Goal: Task Accomplishment & Management: Use online tool/utility

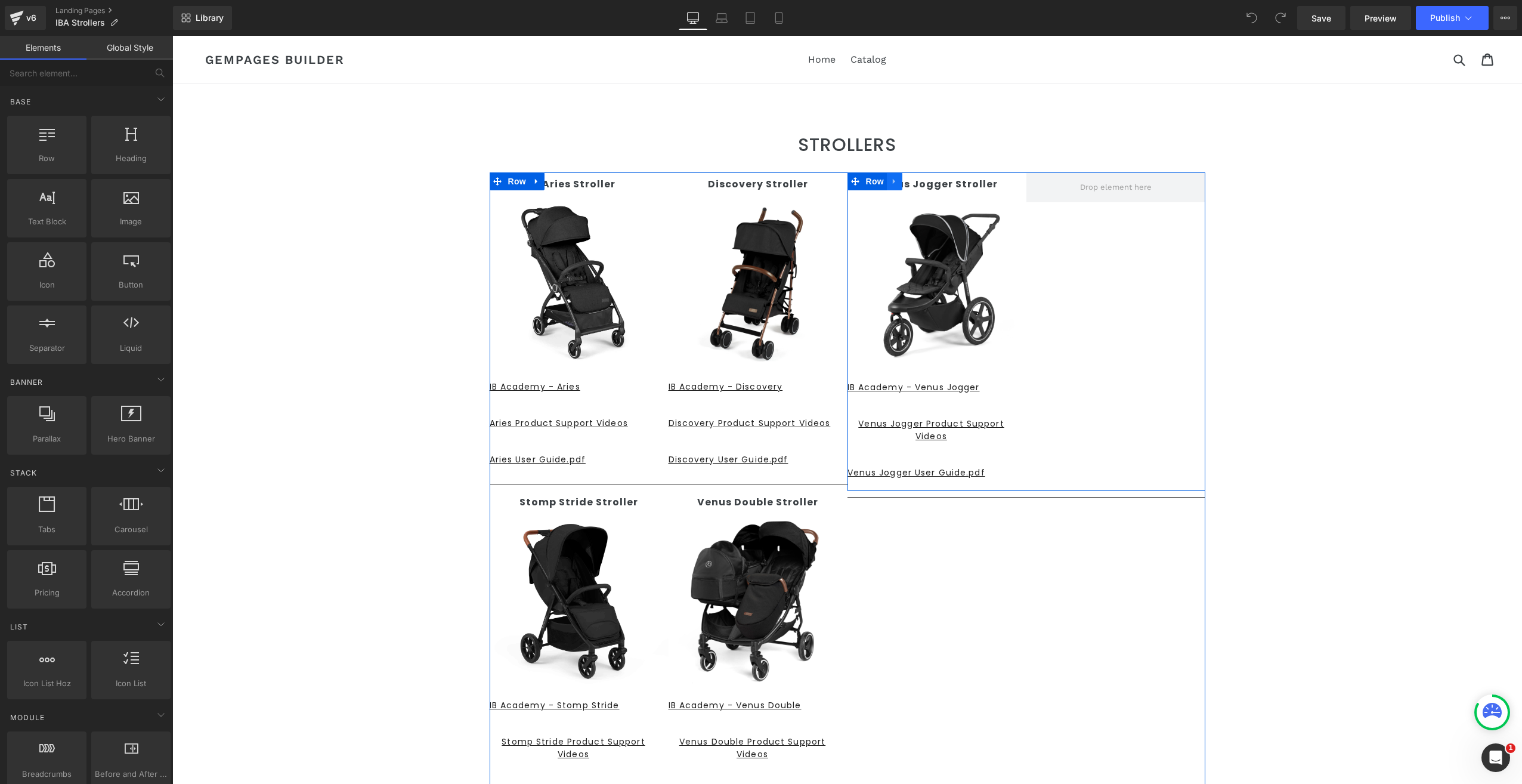
click at [891, 184] on icon at bounding box center [894, 182] width 8 height 9
click at [904, 182] on icon at bounding box center [907, 181] width 7 height 7
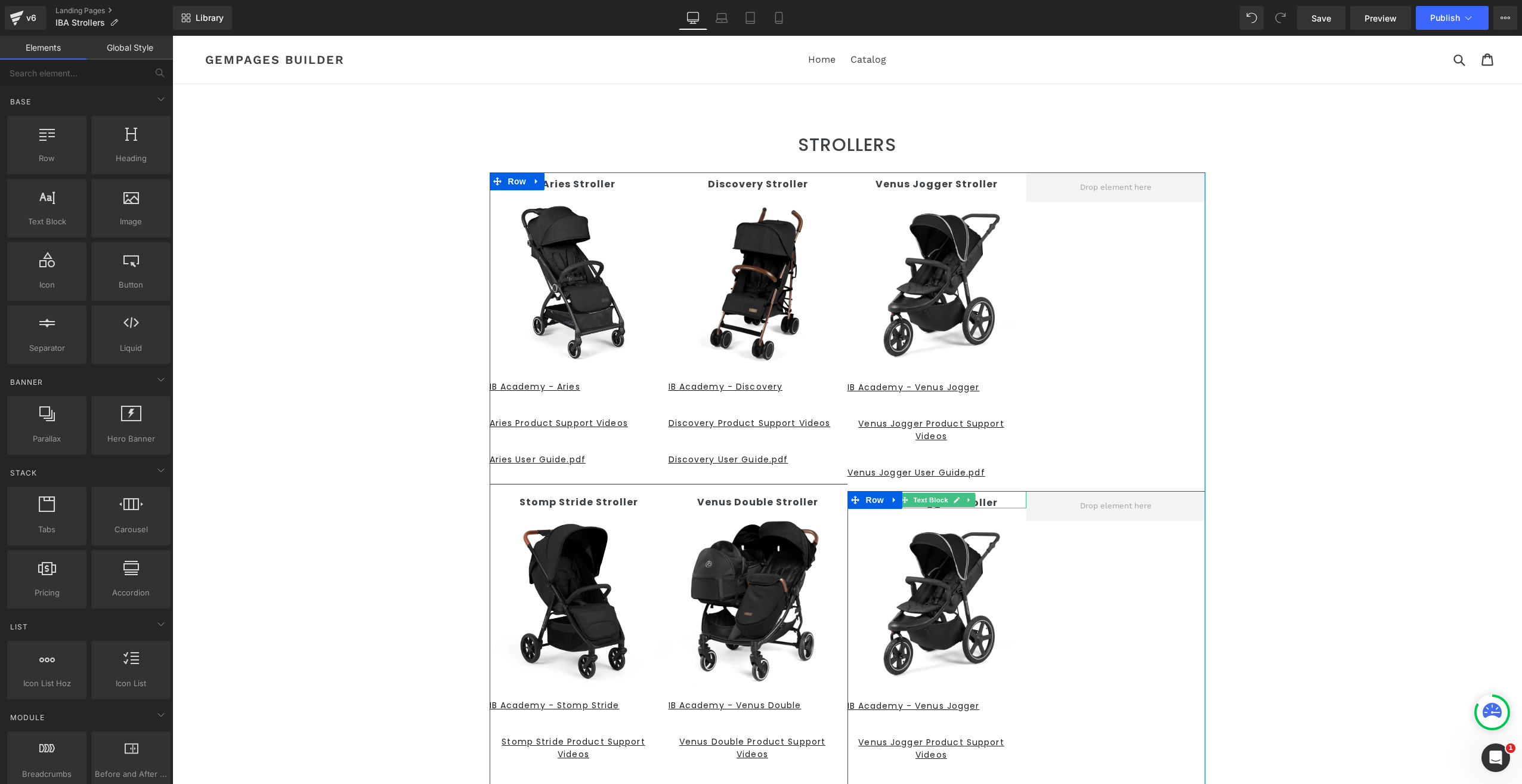
click at [981, 498] on strong "Venus Jogger Stroller" at bounding box center [936, 502] width 122 height 14
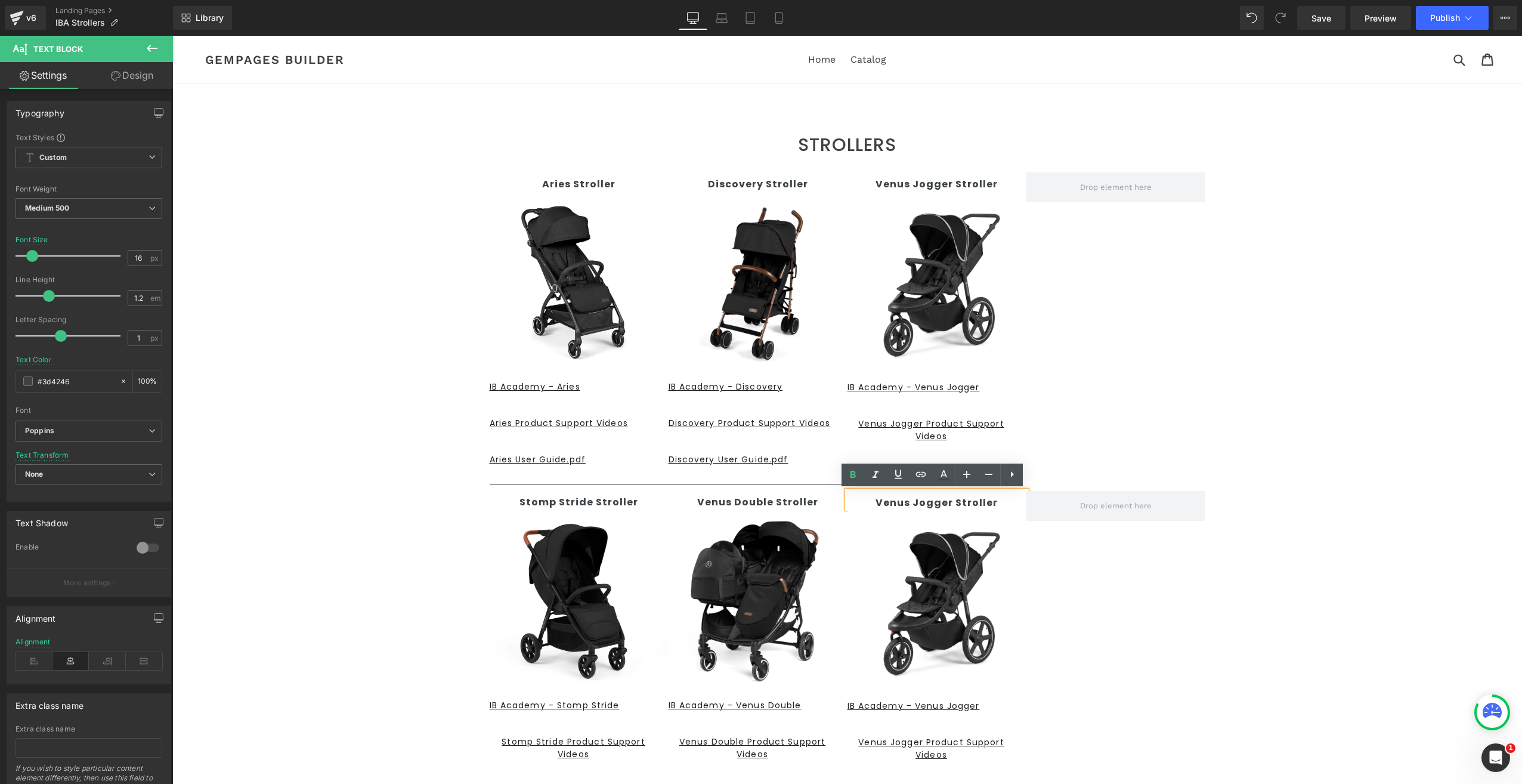
click at [991, 499] on strong "Venus Jogger Stroller" at bounding box center [936, 502] width 122 height 14
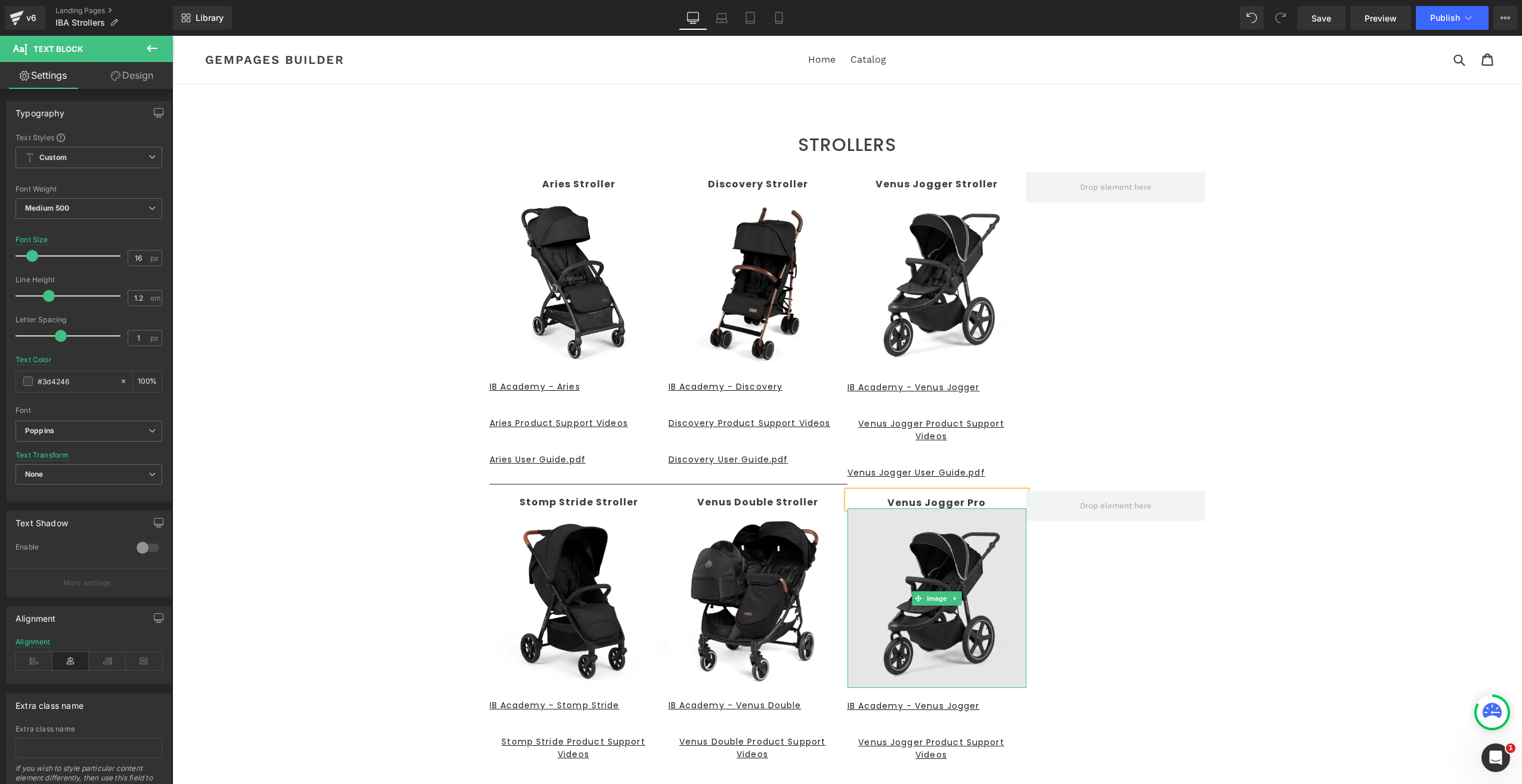
click at [972, 581] on img at bounding box center [937, 598] width 179 height 180
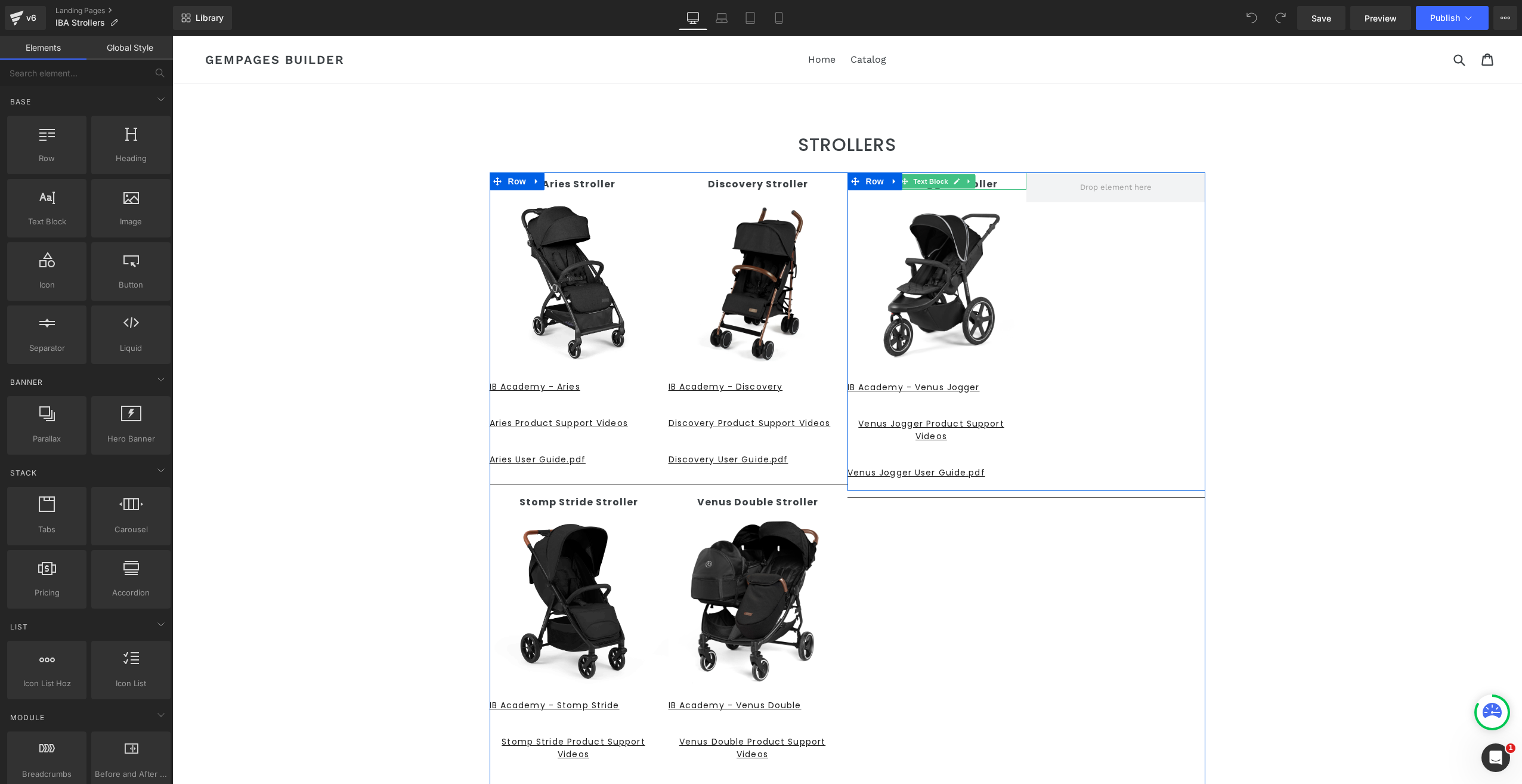
click at [996, 185] on p "Venus Jogger Stroller" at bounding box center [937, 184] width 179 height 12
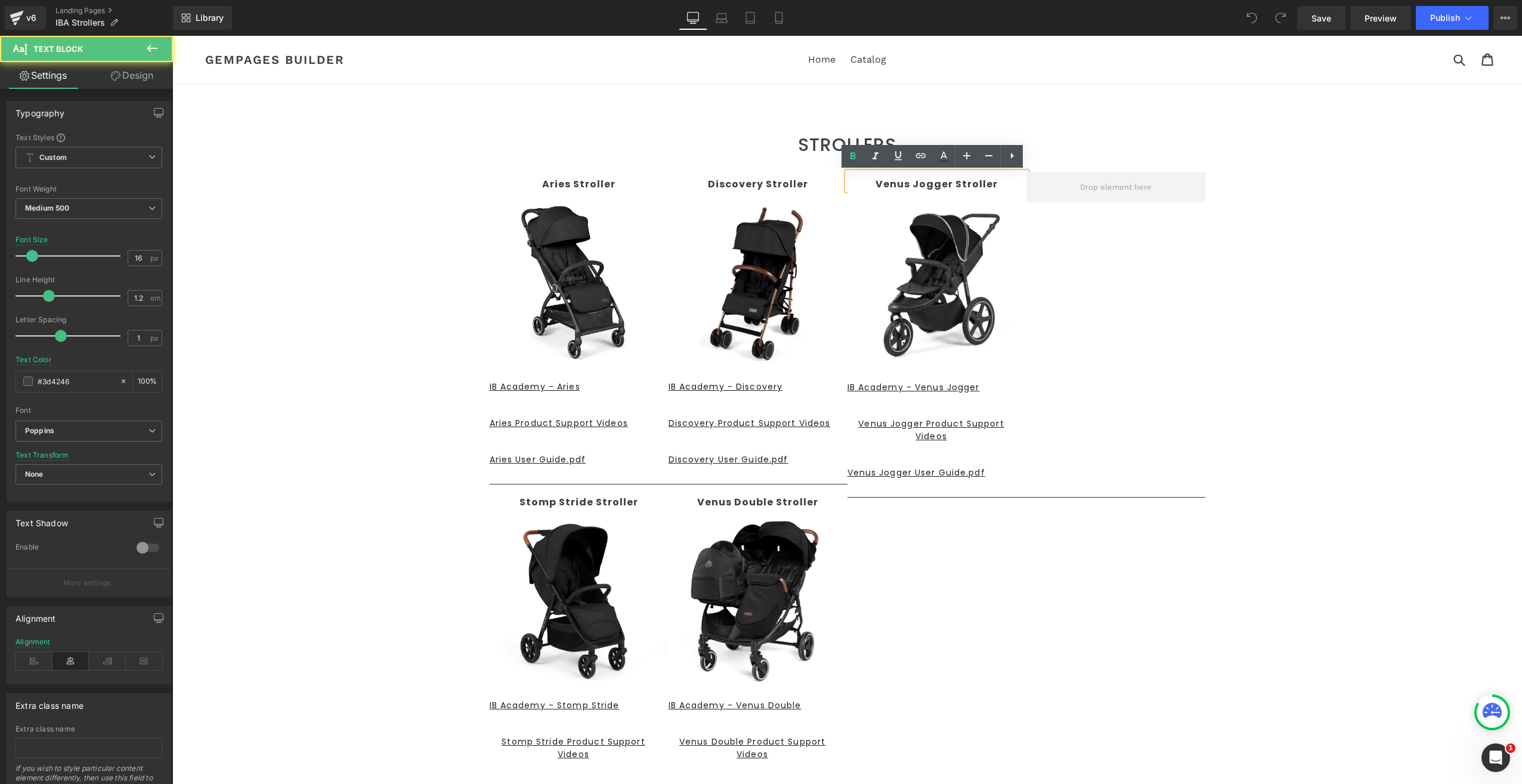
click at [859, 180] on p "Venus Jogger Stroller" at bounding box center [937, 184] width 179 height 12
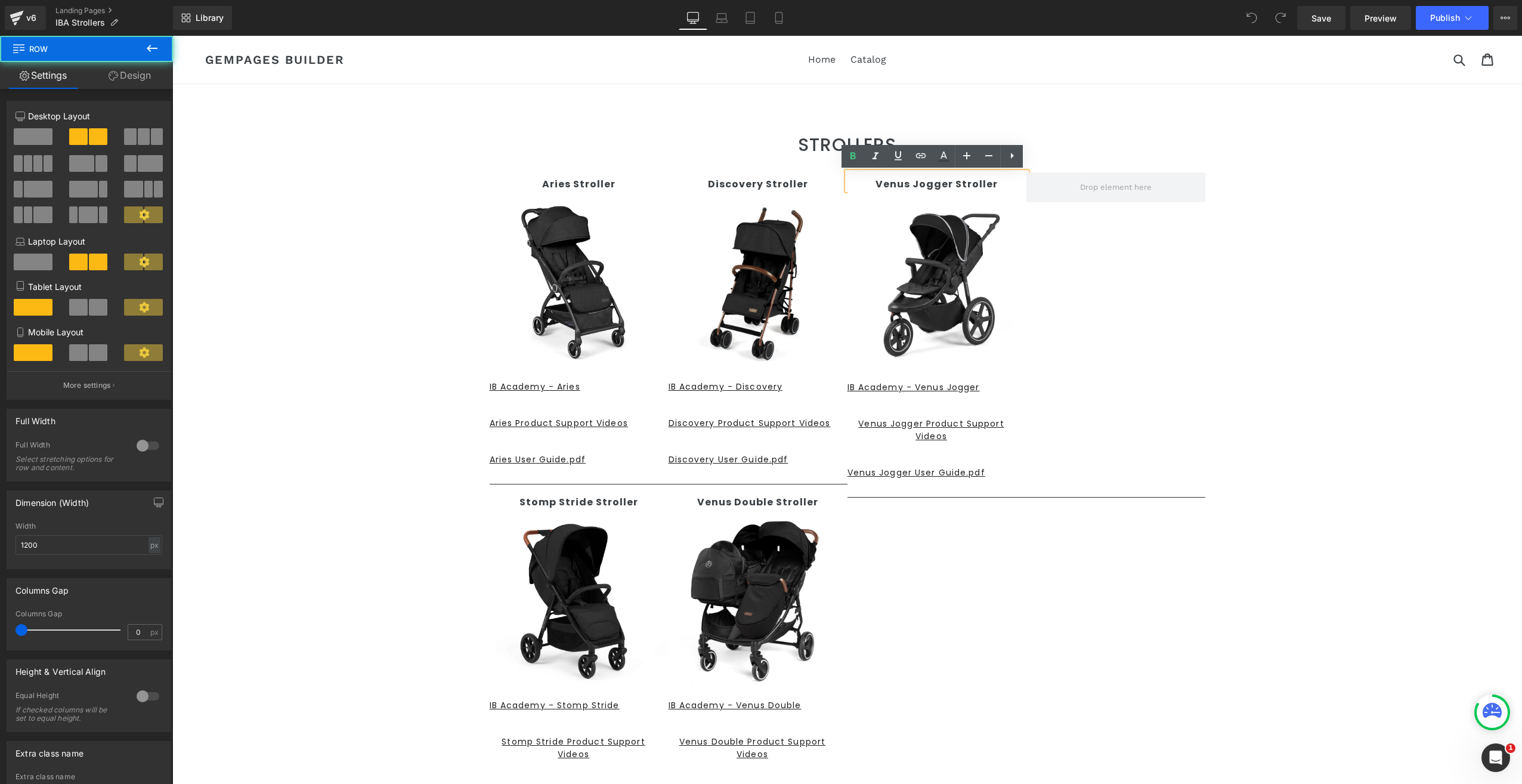
click at [1032, 643] on div "Aries Stroller Text Block Image IB Academy - Aries Button Aries Product Support…" at bounding box center [848, 505] width 715 height 666
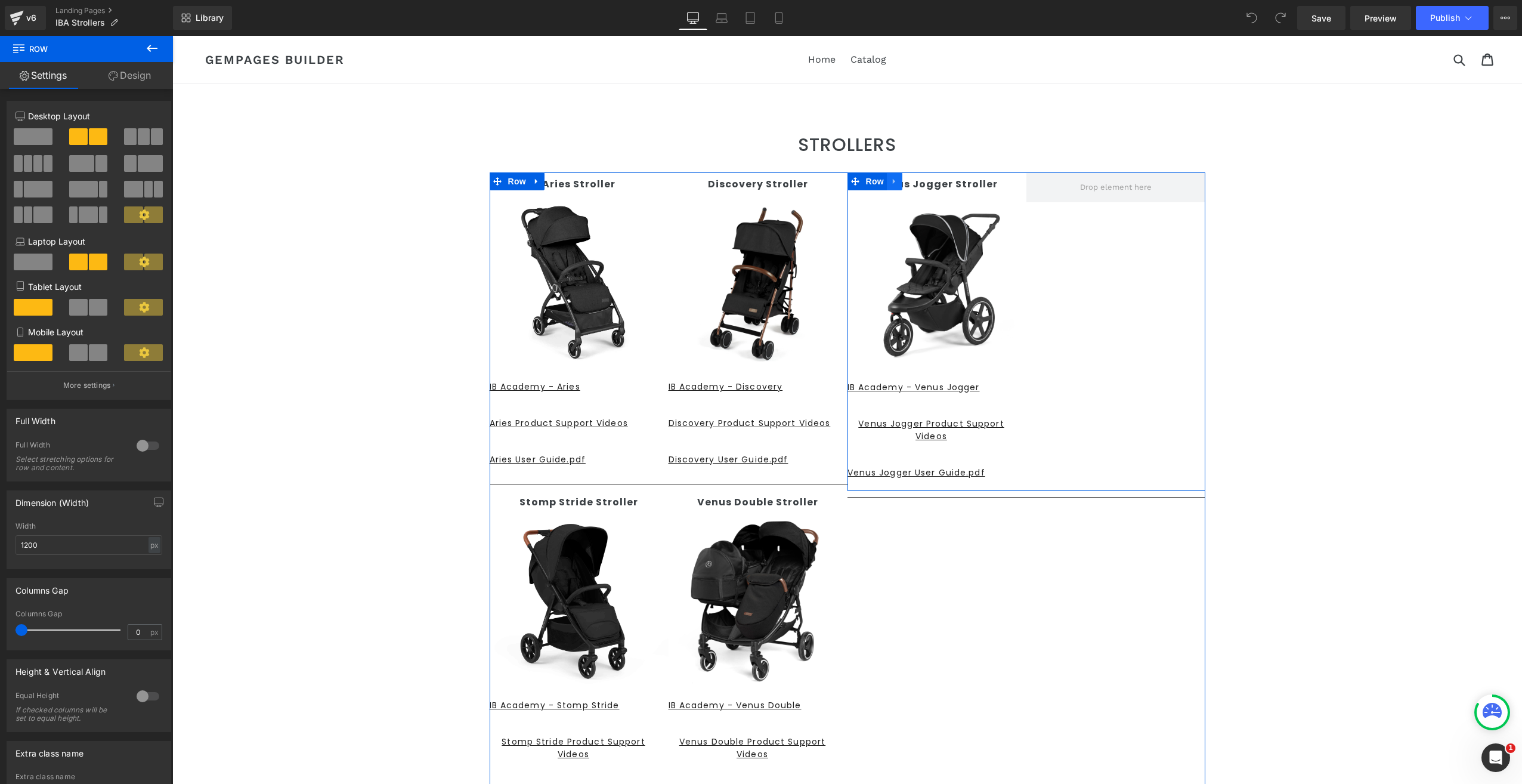
click at [893, 181] on icon at bounding box center [893, 181] width 2 height 5
click at [907, 185] on icon at bounding box center [910, 181] width 8 height 8
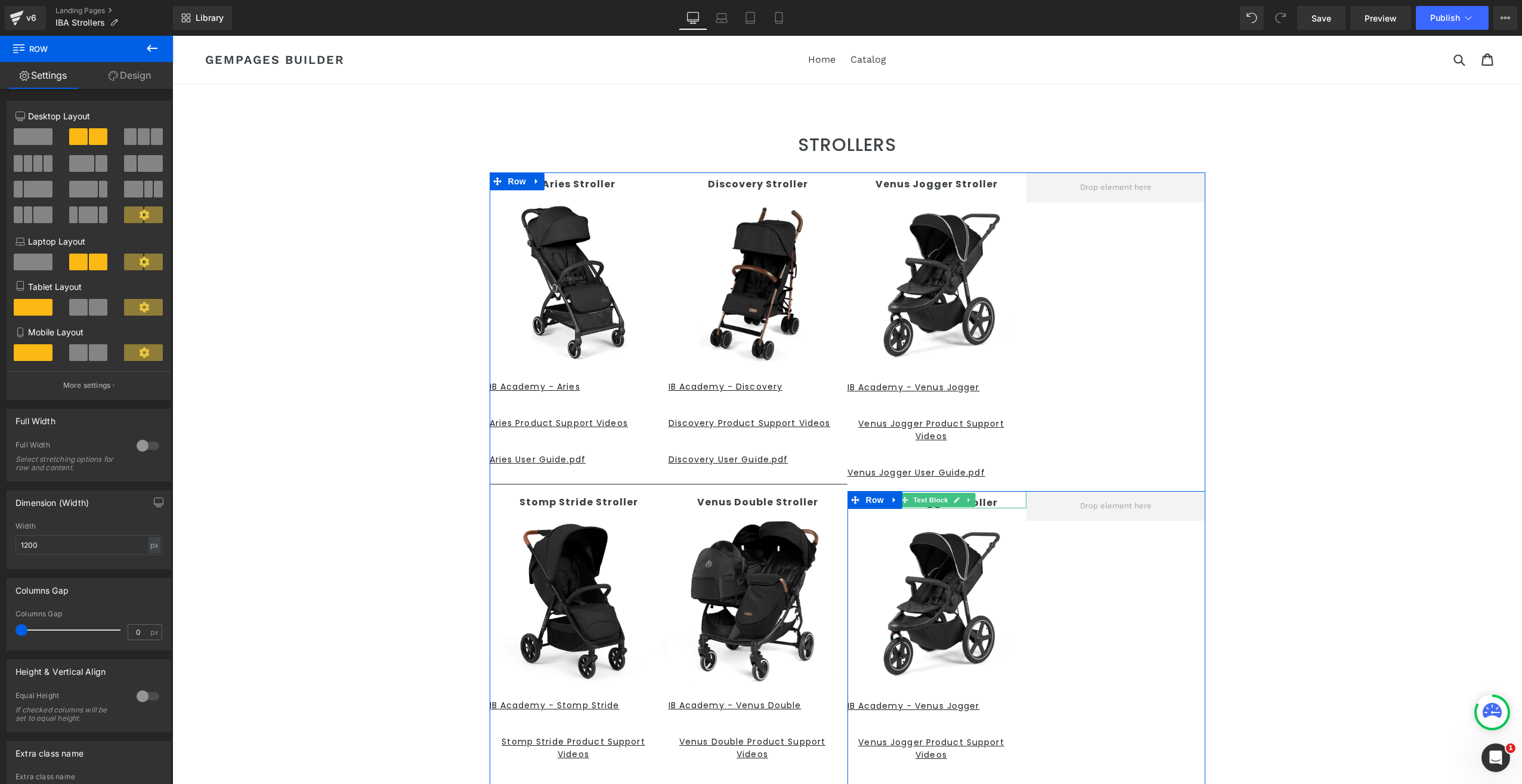
click at [991, 500] on p "Venus Jogger Stroller" at bounding box center [937, 503] width 179 height 12
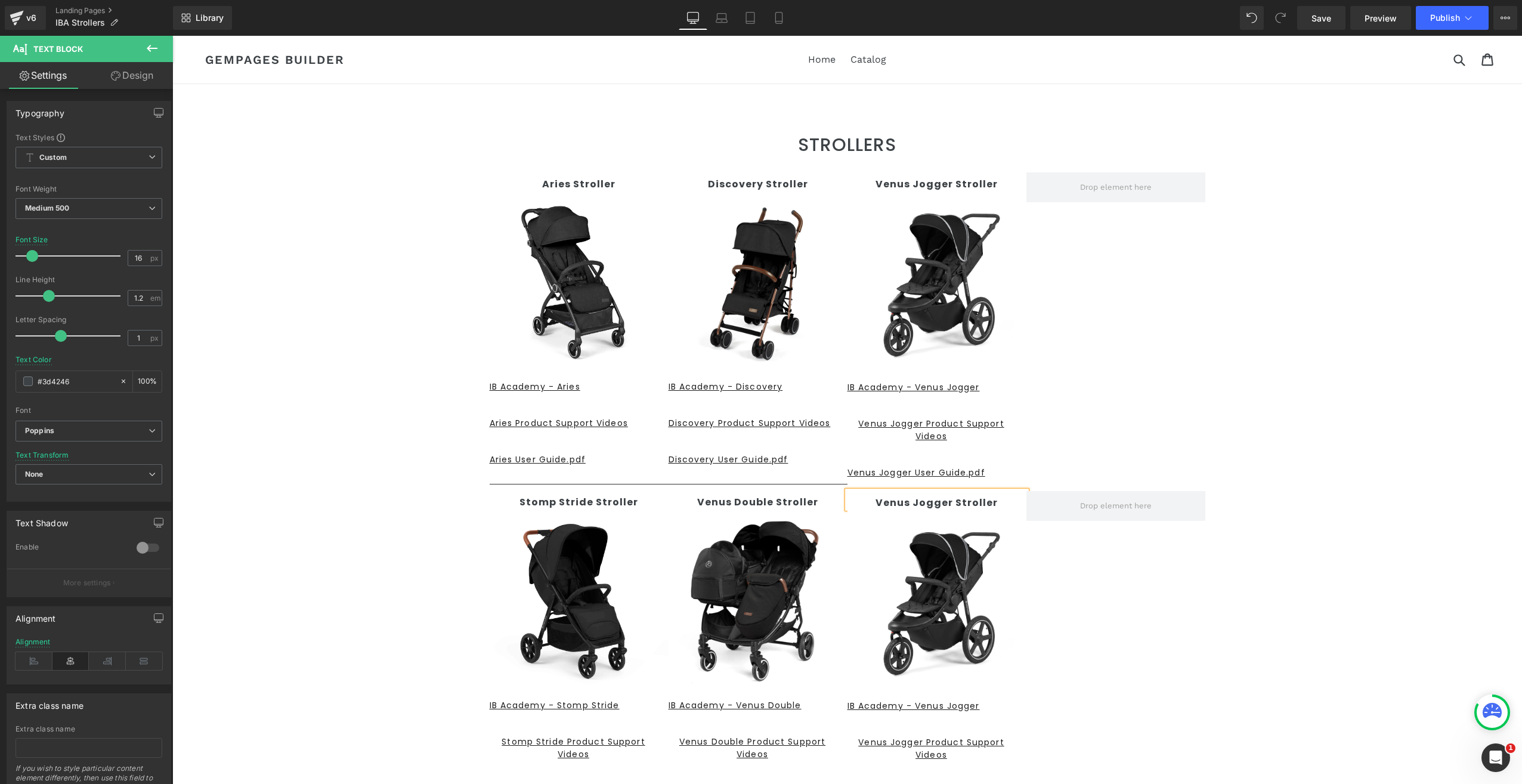
click at [991, 500] on p "Venus Jogger Stroller" at bounding box center [937, 503] width 179 height 12
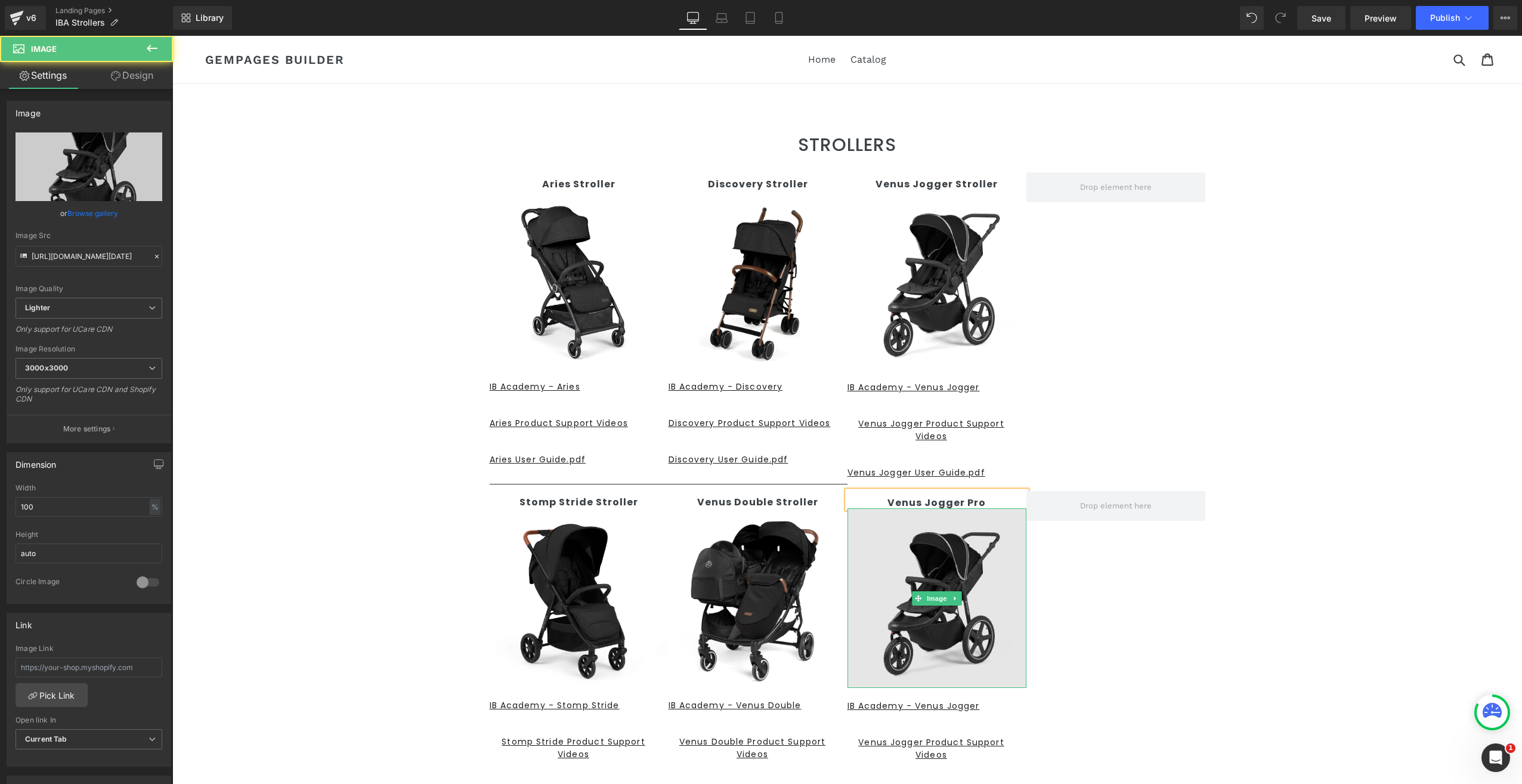
click at [973, 587] on img at bounding box center [937, 598] width 179 height 180
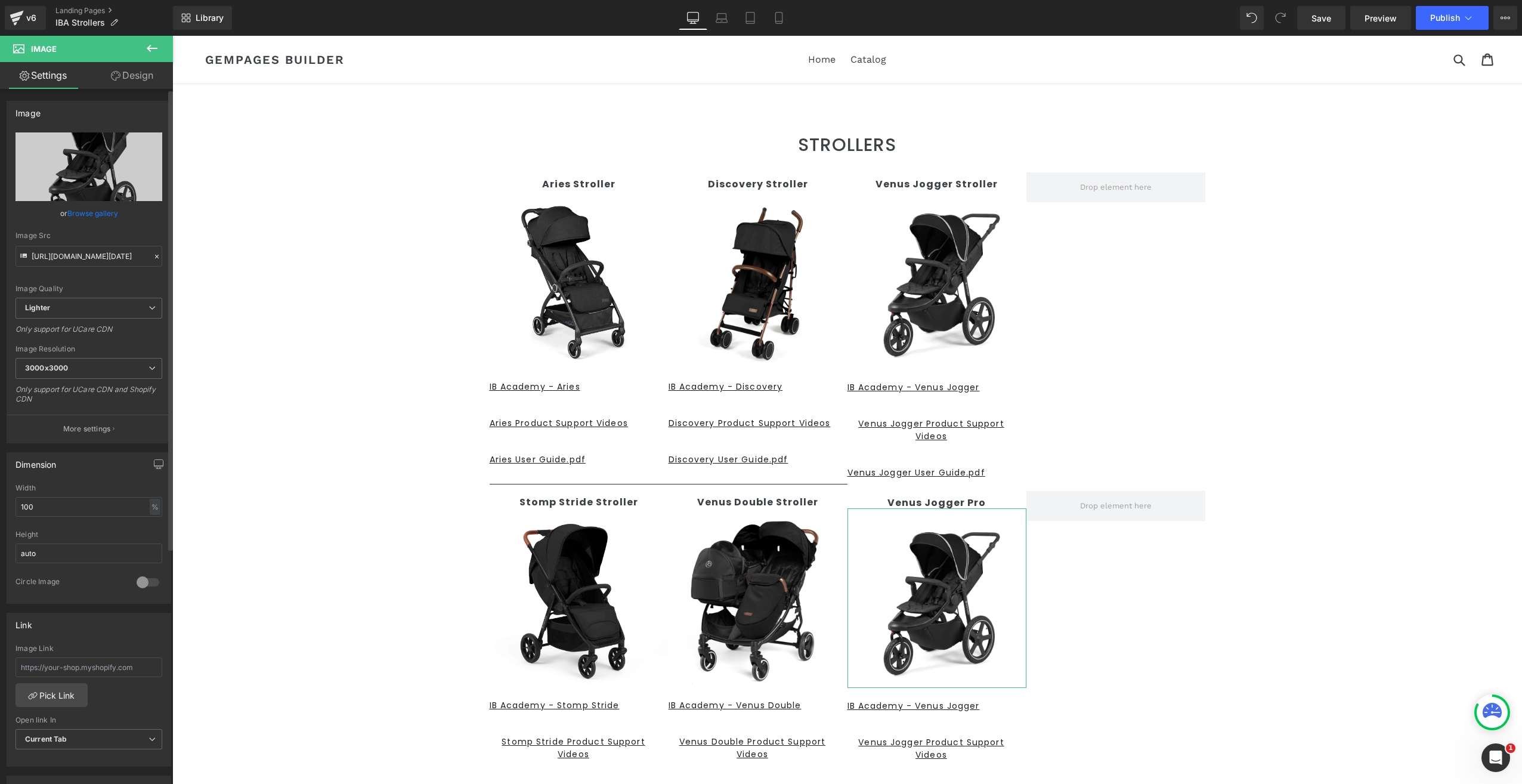
click at [101, 216] on link "Browse gallery" at bounding box center [92, 213] width 50 height 21
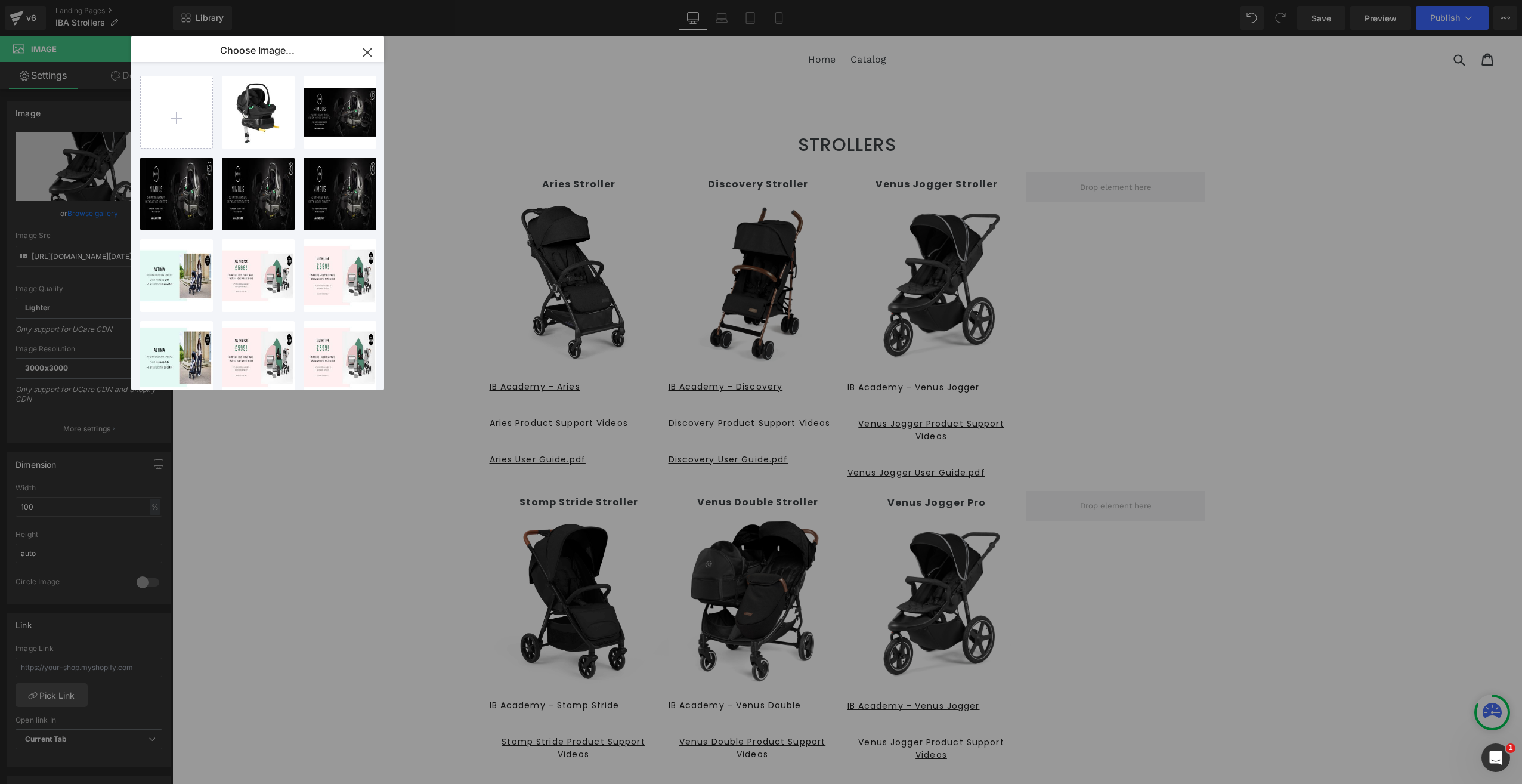
type input "C:\fakepath\18-005-300-038_01.jpg"
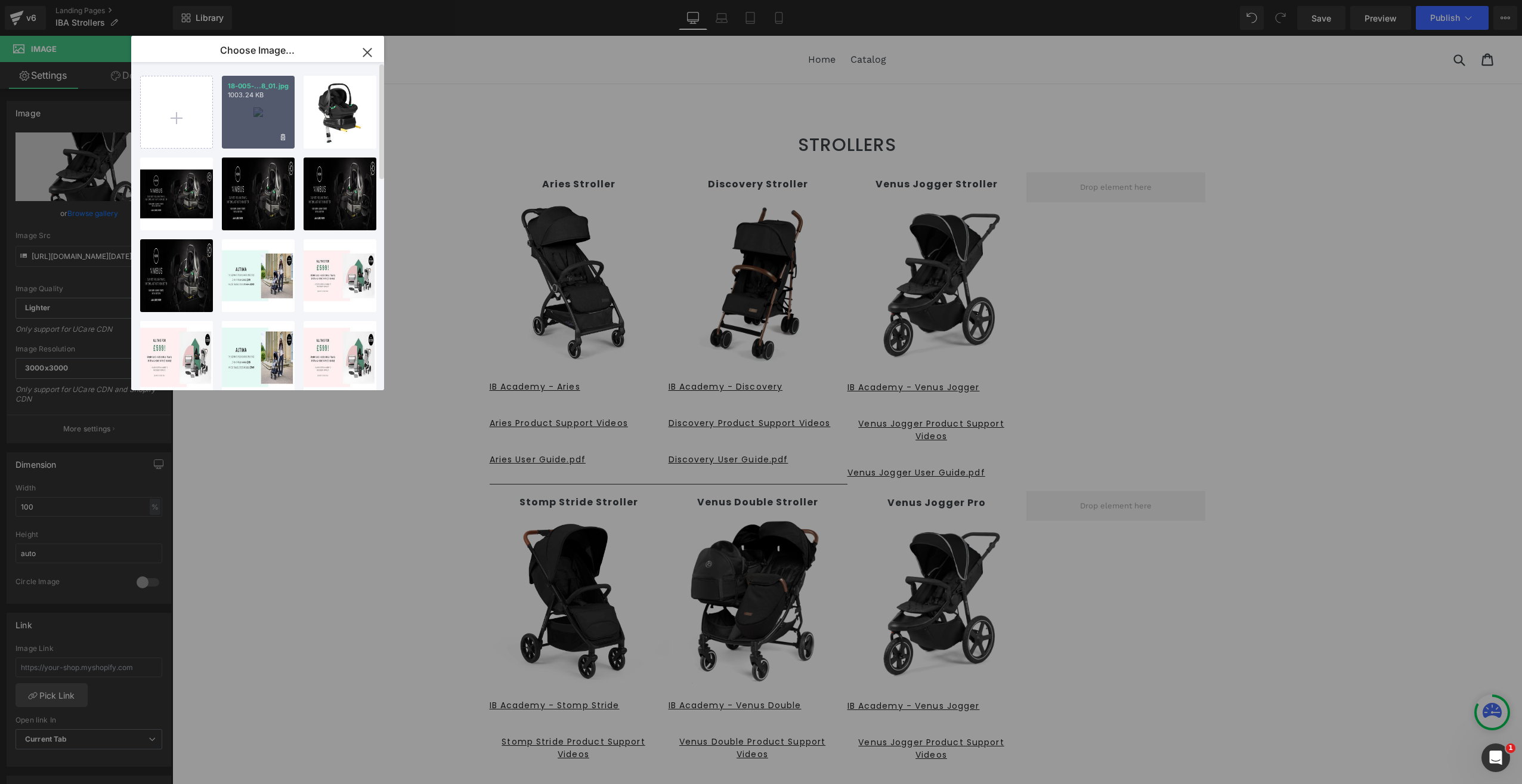
click at [251, 117] on div "18-005-...8_01.jpg 1003.24 KB" at bounding box center [258, 112] width 73 height 73
type input "https://ucarecdn.com/993bbb72-a225-42f4-bb1f-ebd04287bc2c/-/format/auto/-/previ…"
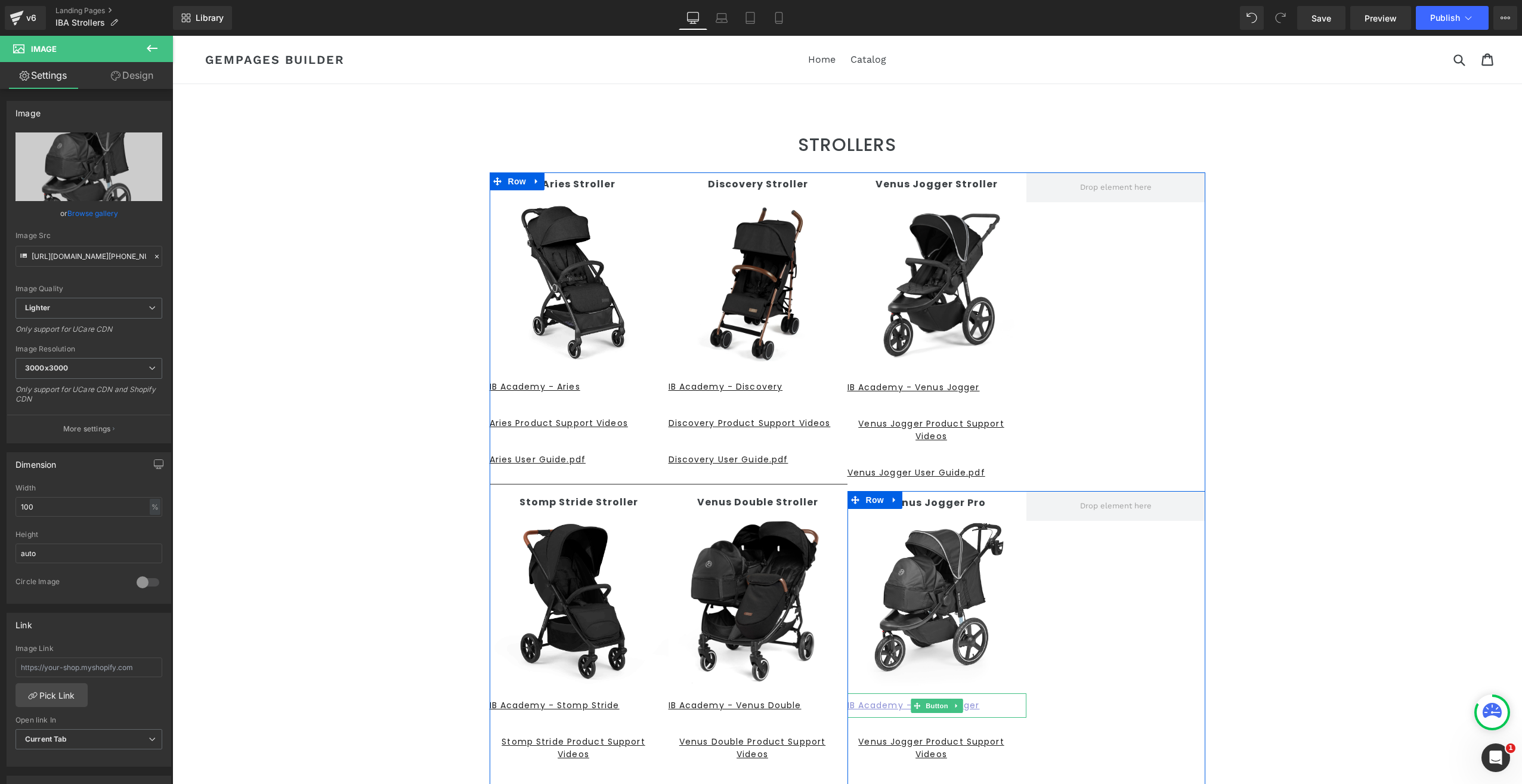
click at [877, 706] on u "IB Academy - Venus Jogger" at bounding box center [913, 705] width 132 height 12
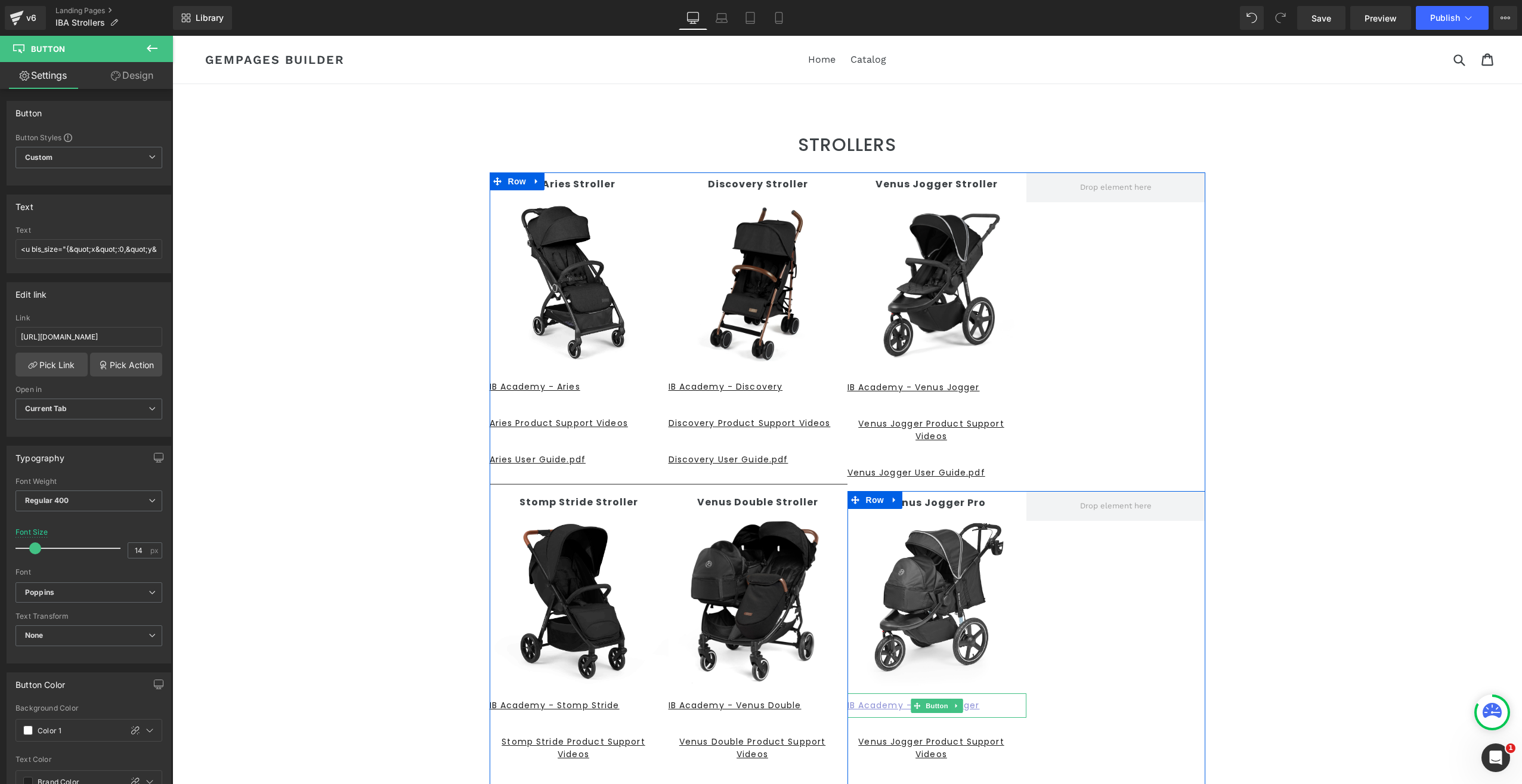
click at [967, 705] on u "IB Academy - Venus Jogger" at bounding box center [913, 705] width 132 height 12
click at [132, 74] on link "Design" at bounding box center [132, 75] width 86 height 27
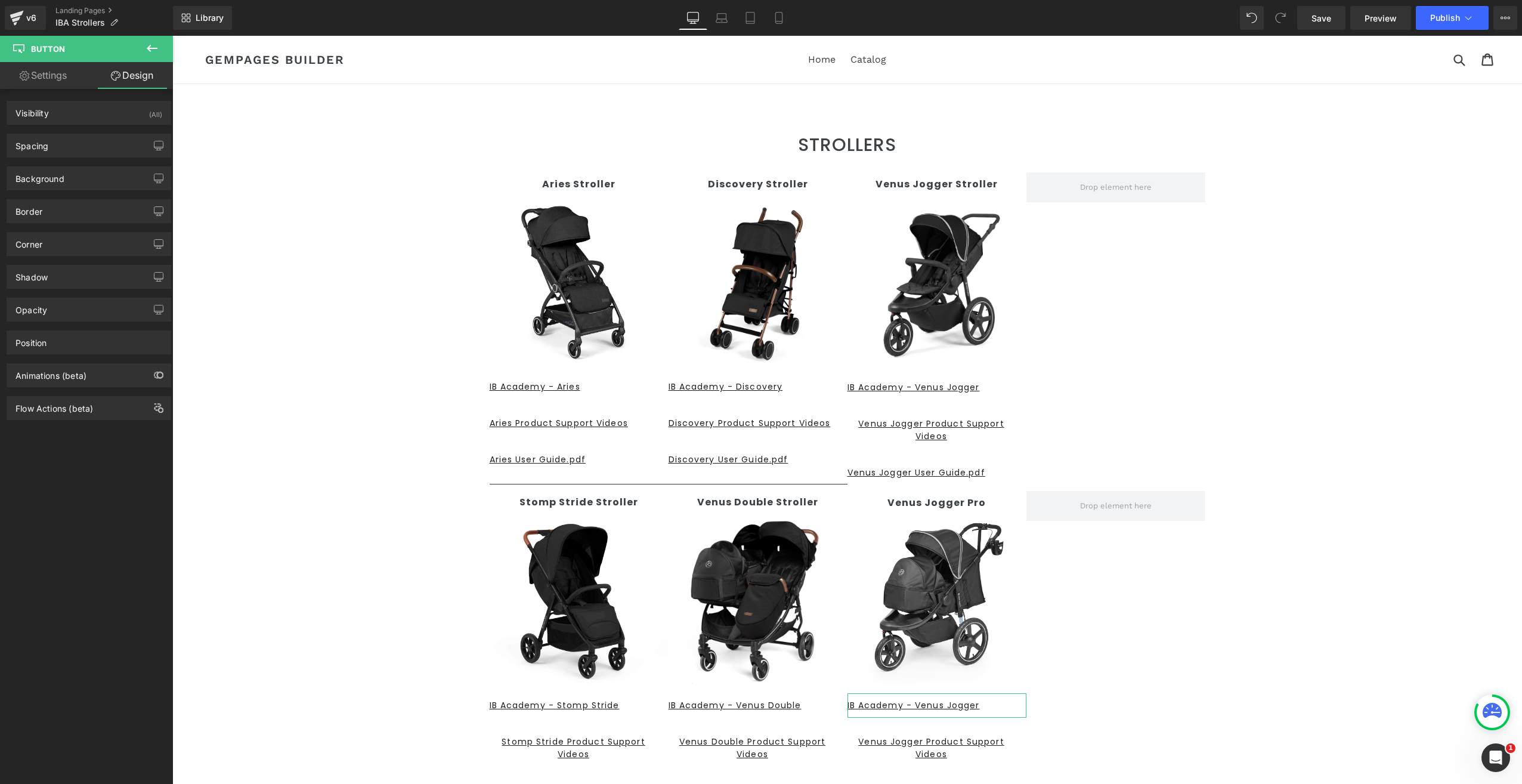
click at [50, 78] on link "Settings" at bounding box center [43, 75] width 86 height 27
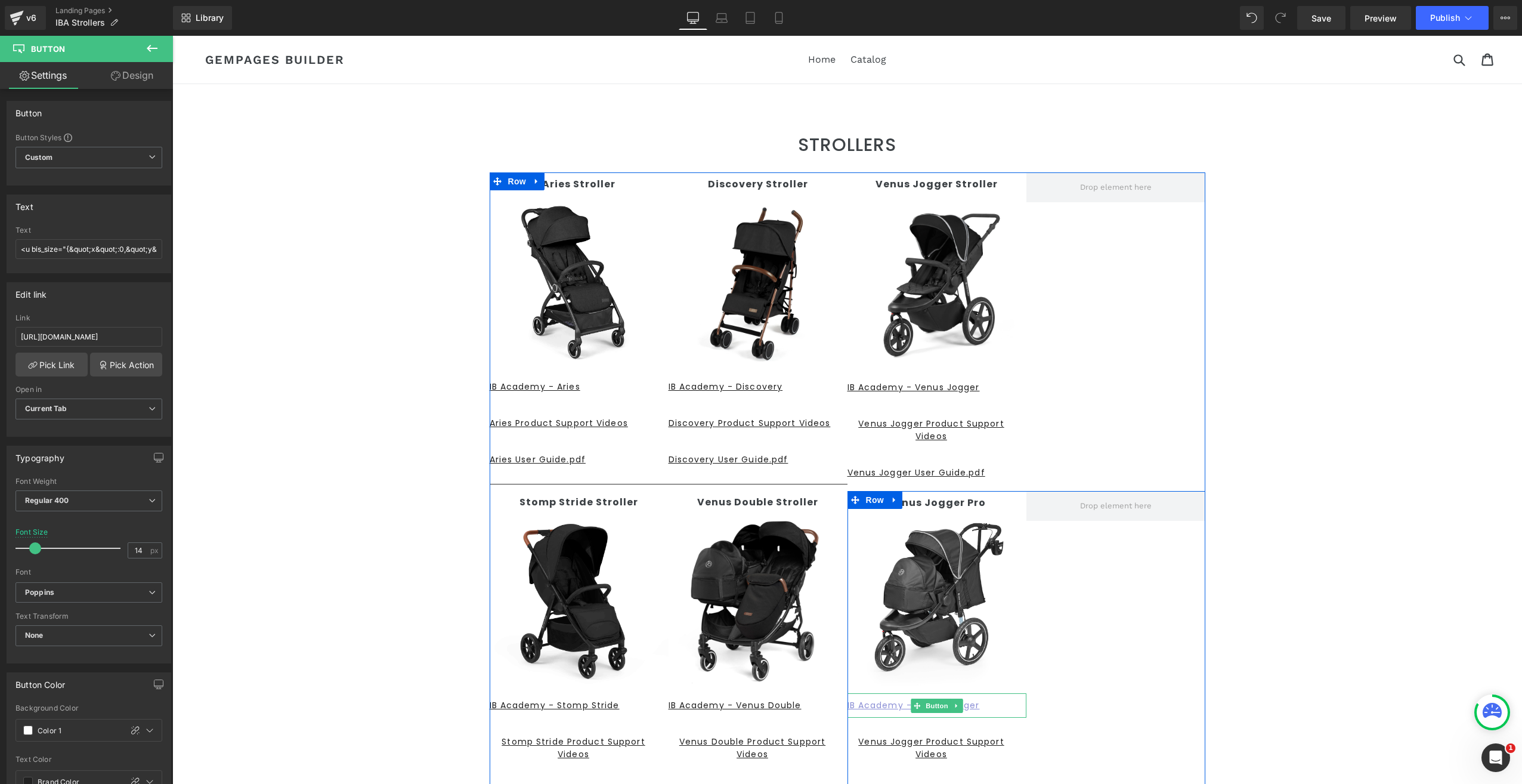
click at [968, 702] on u "IB Academy - Venus Jogger" at bounding box center [913, 705] width 132 height 12
click at [953, 704] on icon at bounding box center [956, 706] width 7 height 7
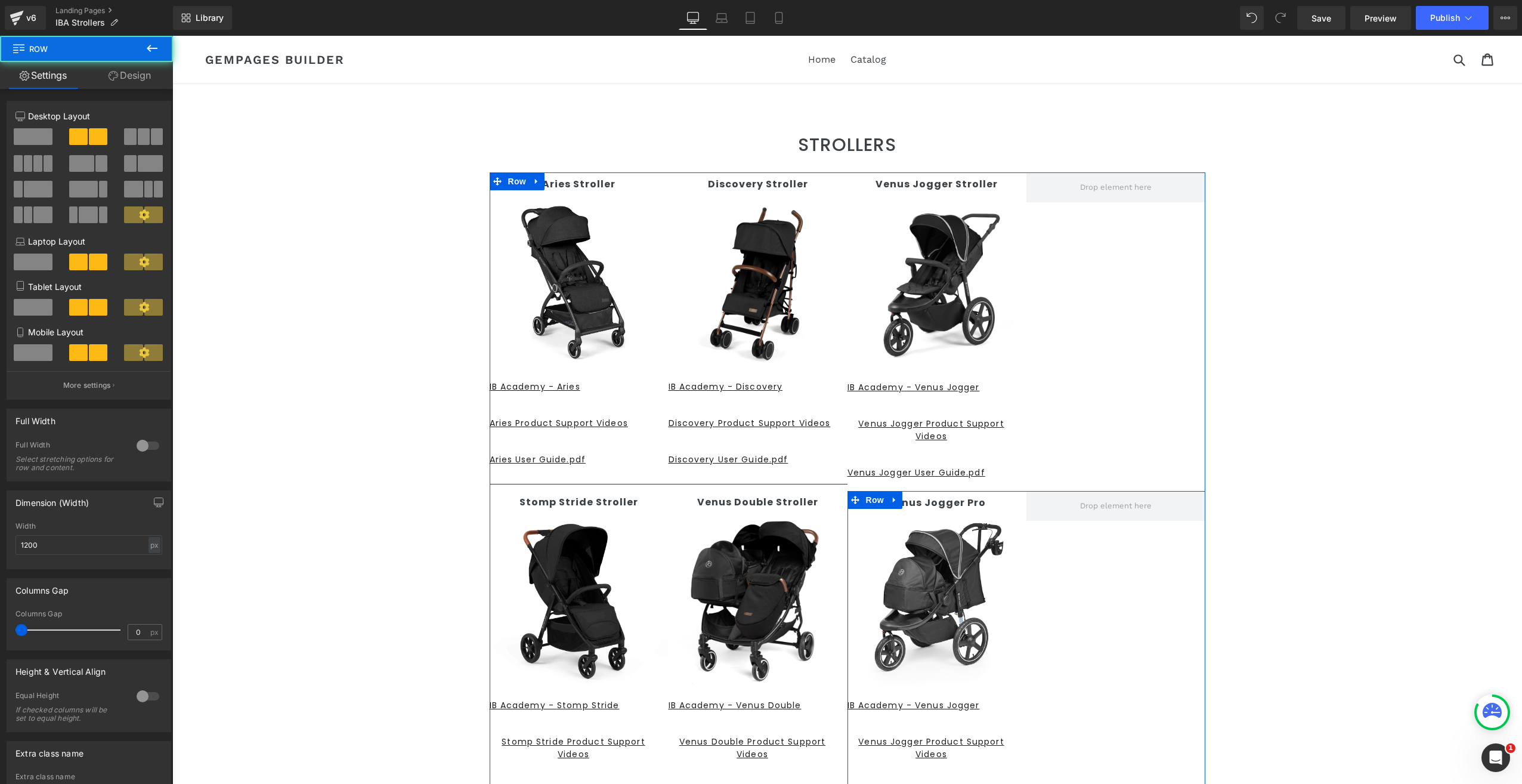
click at [1096, 585] on div "Venus Jogger Pro Text Block Image IB Academy - Venus Jogger Button Venus Jogger…" at bounding box center [1026, 649] width 358 height 318
click at [896, 706] on div "IB Academy - Venus Jogger Button" at bounding box center [937, 704] width 179 height 24
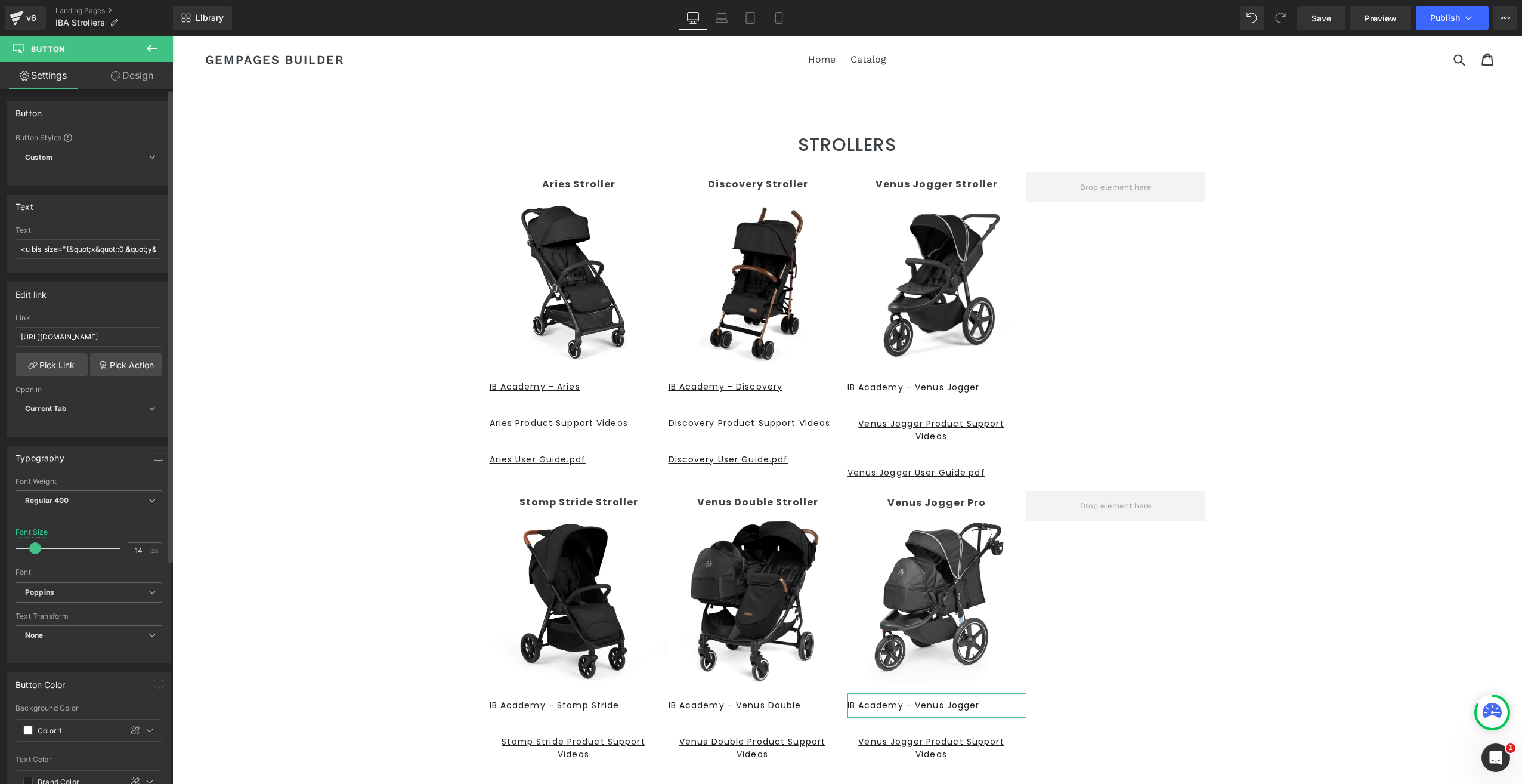
click at [47, 155] on b "Custom" at bounding box center [39, 158] width 28 height 10
click at [58, 250] on input "<u bis_size="{&quot;x&quot;:0,&quot;y&quot;:0,&quot;w&quot;:0,&quot;h&quot;:0,&…" at bounding box center [88, 249] width 147 height 20
type input "<u bis_size="{&quot;x&quot;:0,&quot;y&quot;:0,&quot;w&quot;:0,&quot;h&quot;:0,&…"
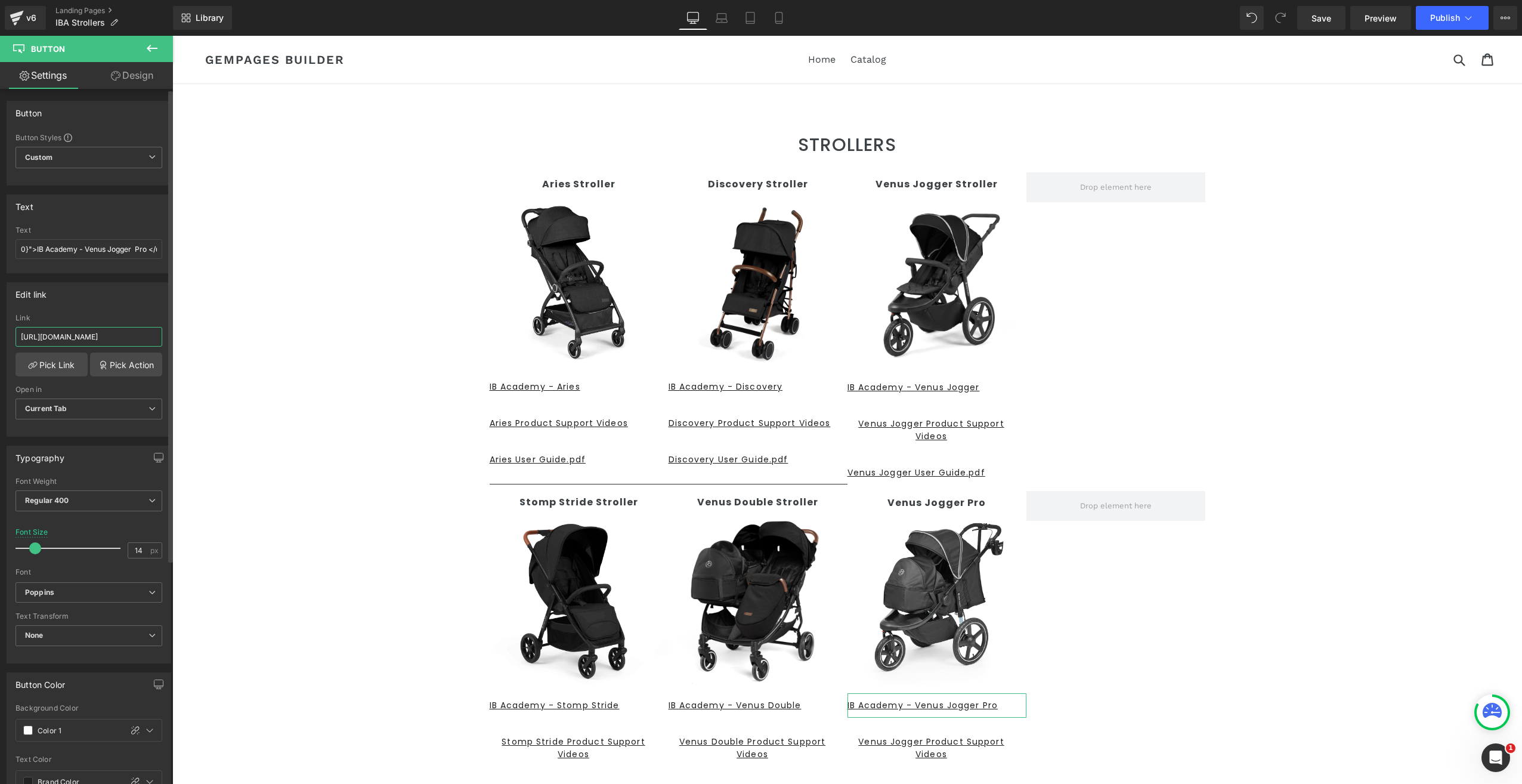
scroll to position [0, 0]
click at [128, 330] on input "https://cdn.shopify.com/s/files/1/0840/6145/4664/files/IB_Academy_-_Venus_Jogge…" at bounding box center [88, 337] width 147 height 20
drag, startPoint x: 192, startPoint y: 369, endPoint x: 291, endPoint y: 361, distance: 99.3
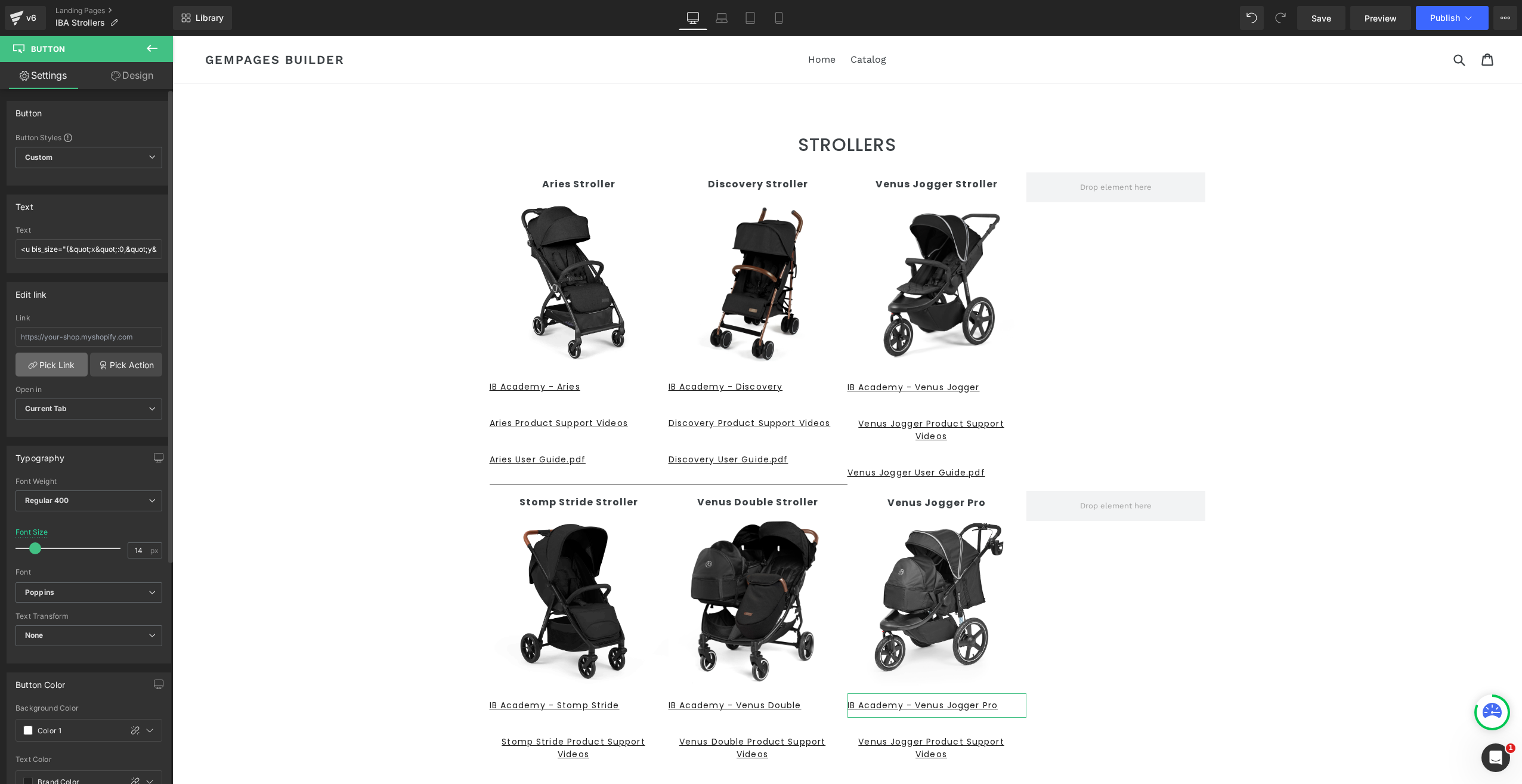
click at [60, 364] on link "Pick Link" at bounding box center [51, 364] width 72 height 24
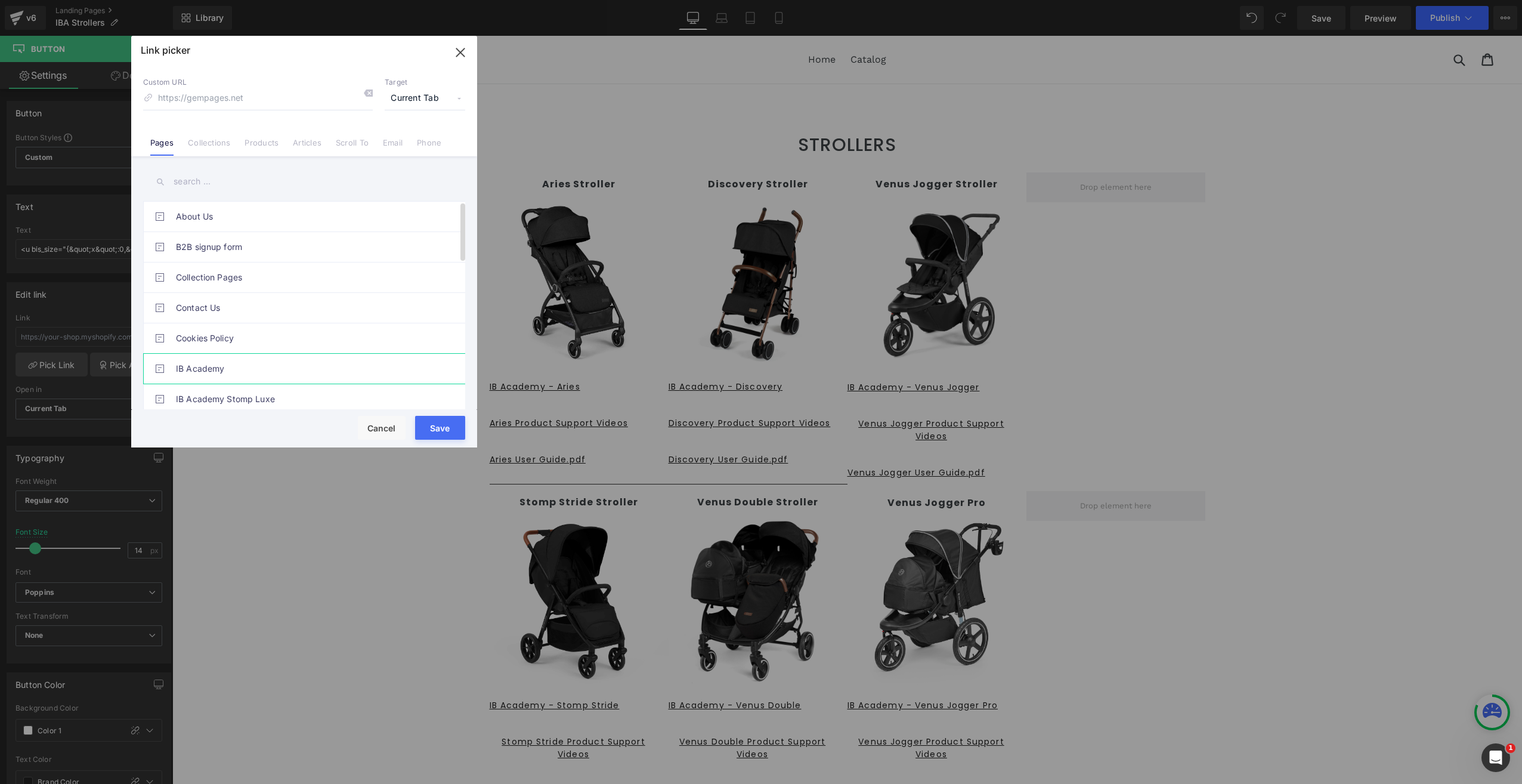
click at [212, 367] on link "IB Academy" at bounding box center [307, 368] width 262 height 30
type input "/pages/ib-academy"
click at [442, 370] on li "IB Academy" at bounding box center [307, 369] width 327 height 31
click at [199, 367] on link "IB Academy" at bounding box center [307, 368] width 262 height 30
click at [380, 428] on button "Cancel" at bounding box center [381, 427] width 47 height 24
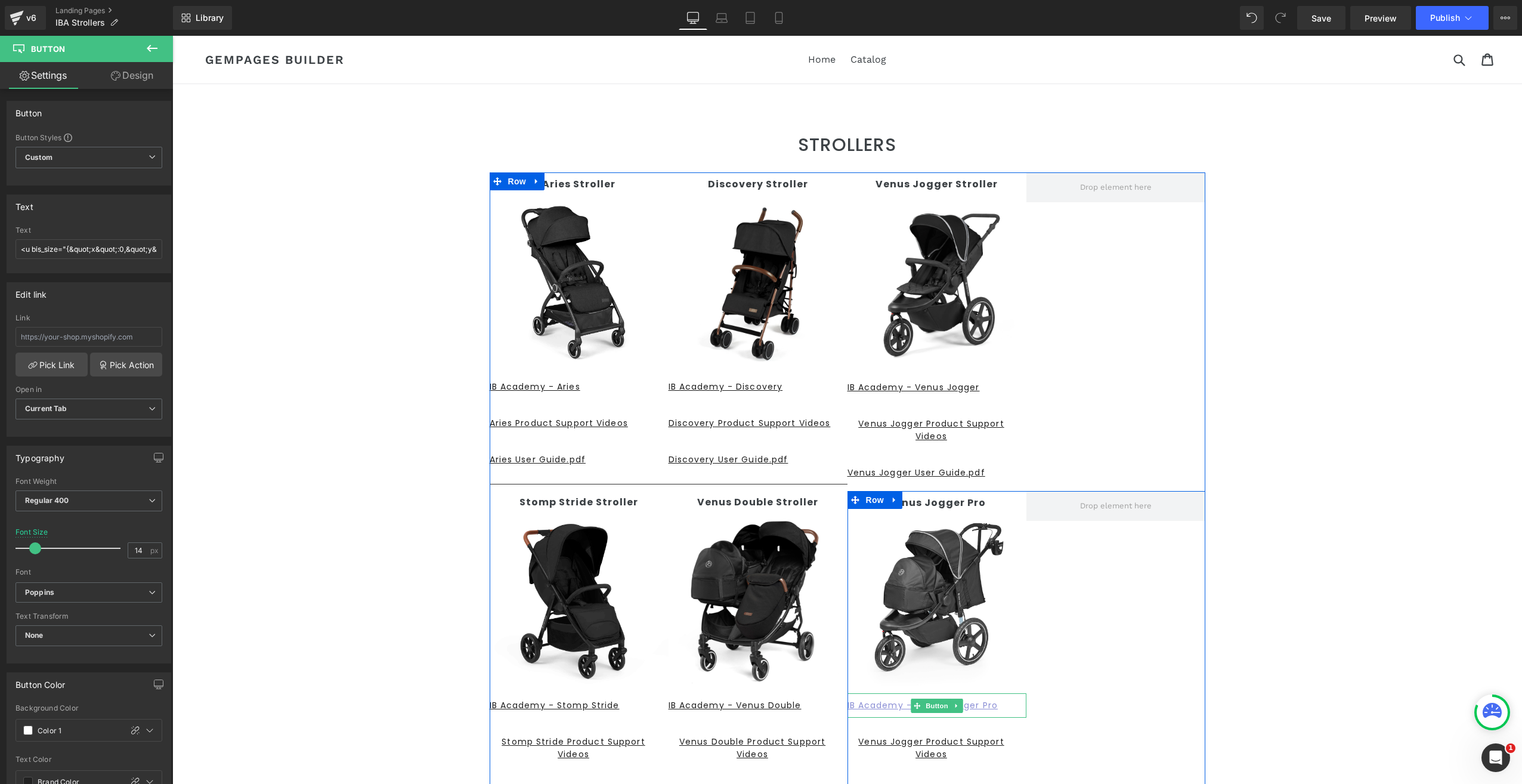
click at [964, 702] on u "IB Academy - Venus Jogger Pro" at bounding box center [923, 705] width 150 height 12
click at [969, 743] on u "Venus Jogger Product Support Videos" at bounding box center [931, 747] width 145 height 24
click at [108, 245] on input "<u bis_size="{&quot;x&quot;:0,&quot;y&quot;:0,&quot;w&quot;:0,&quot;h&quot;:0,&…" at bounding box center [88, 249] width 147 height 20
type input "<u bis_size="{&quot;x&quot;:0,&quot;y&quot;:0,&quot;w&quot;:0,&quot;h&quot;:0,&…"
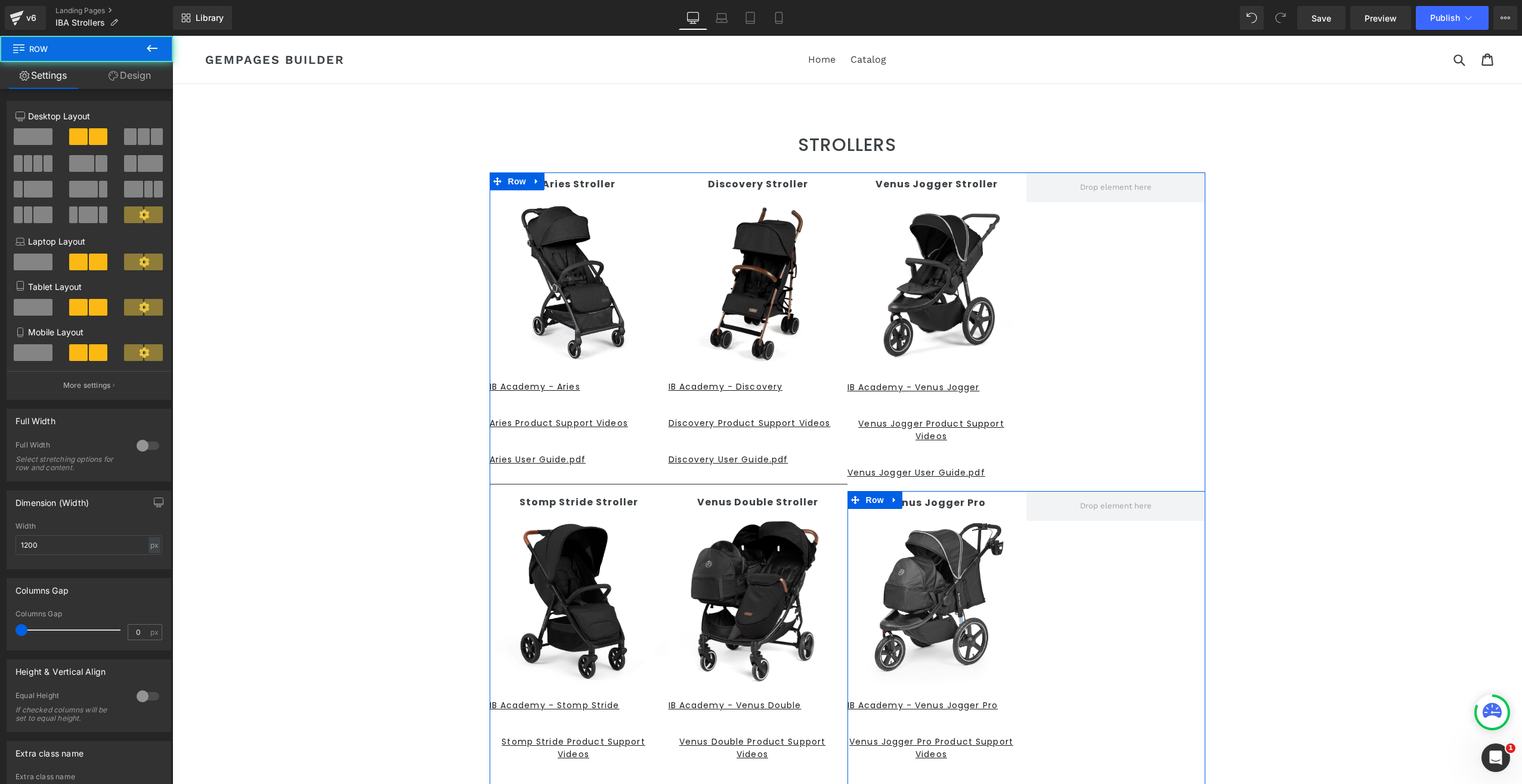
click at [1094, 591] on div "Venus Jogger Pro Text Block Image IB Academy - Venus Jogger Pro Button Venus Jo…" at bounding box center [1026, 649] width 358 height 318
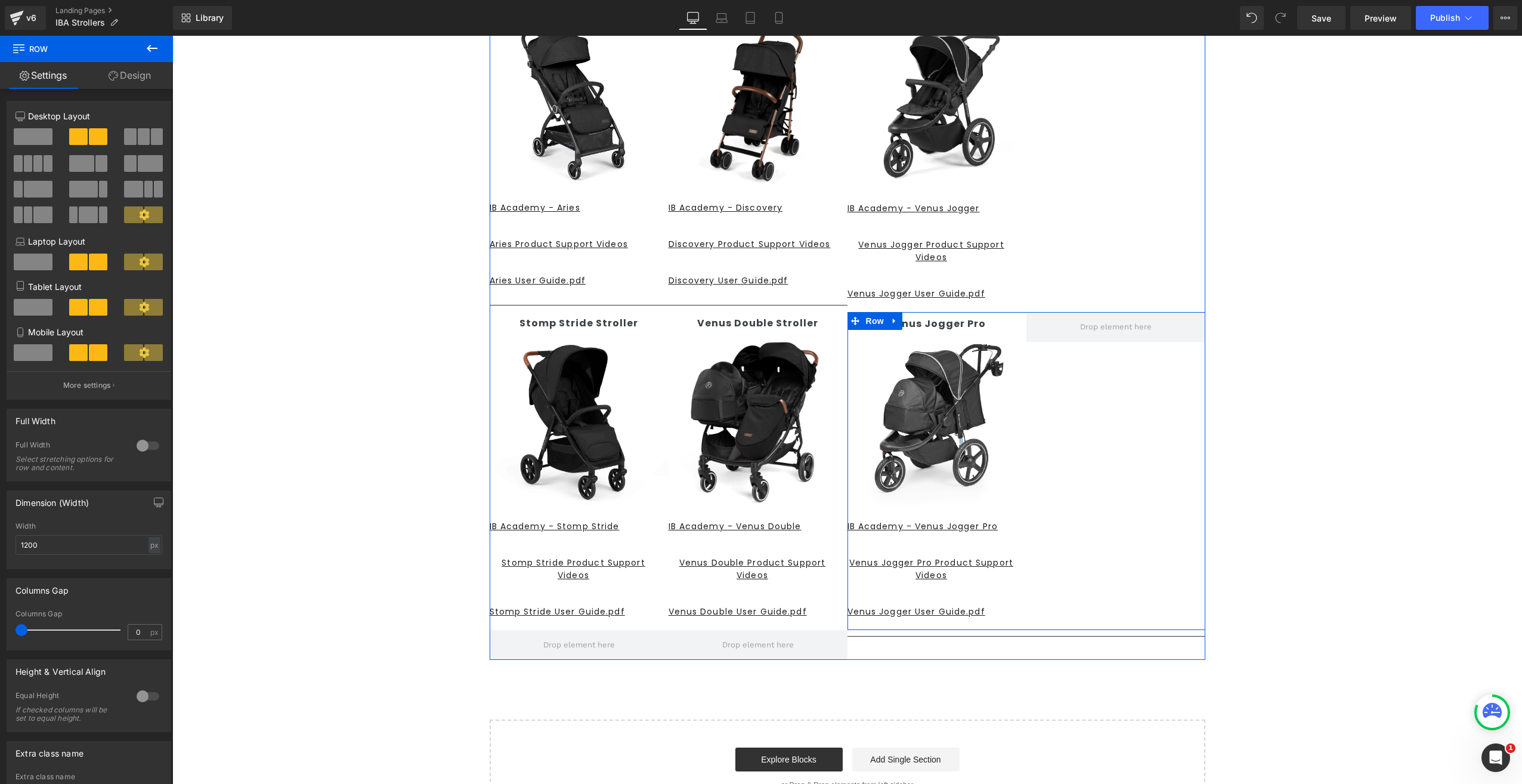
scroll to position [119, 0]
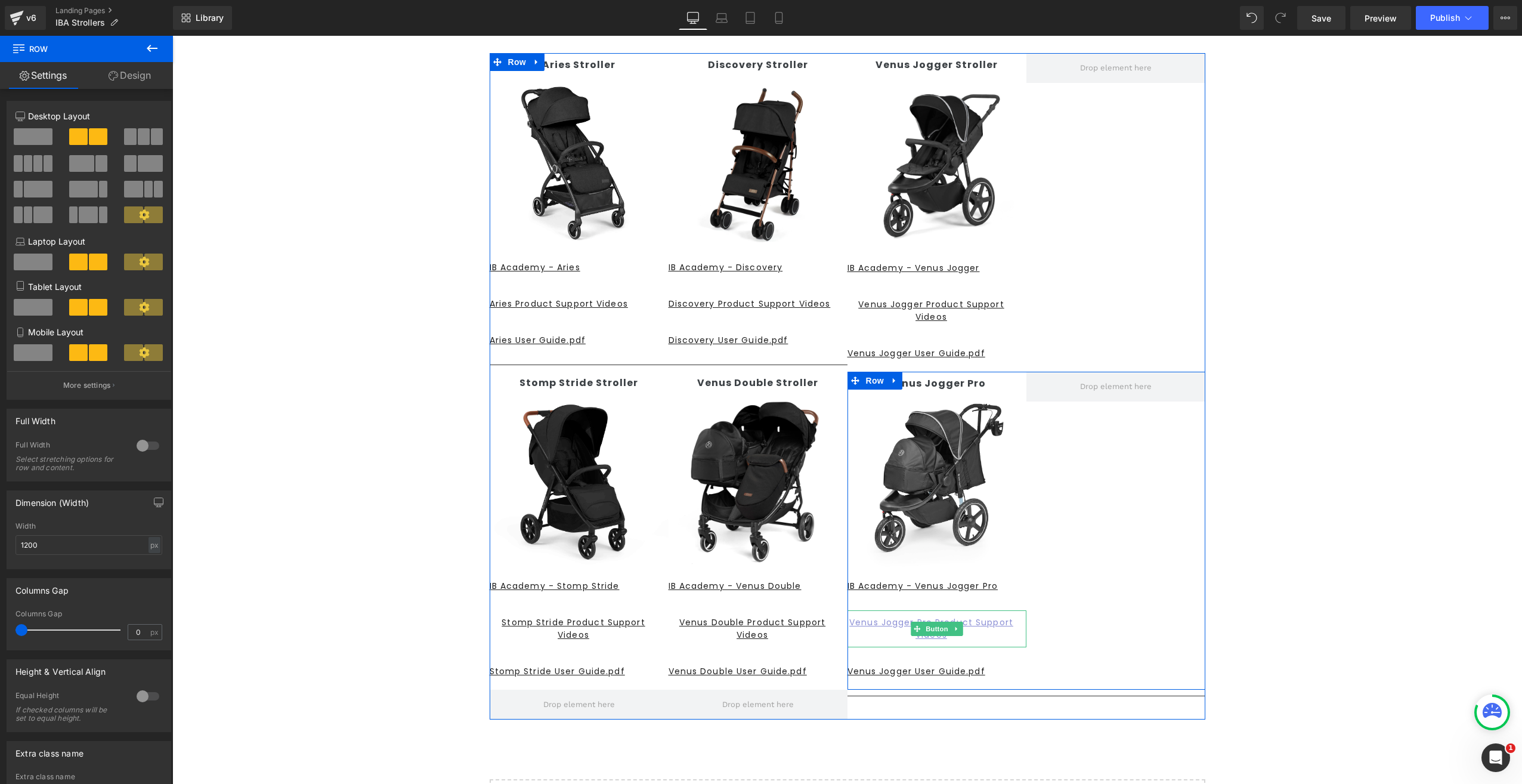
click at [893, 620] on u "Venus Jogger Pro Product Support Videos" at bounding box center [931, 628] width 164 height 24
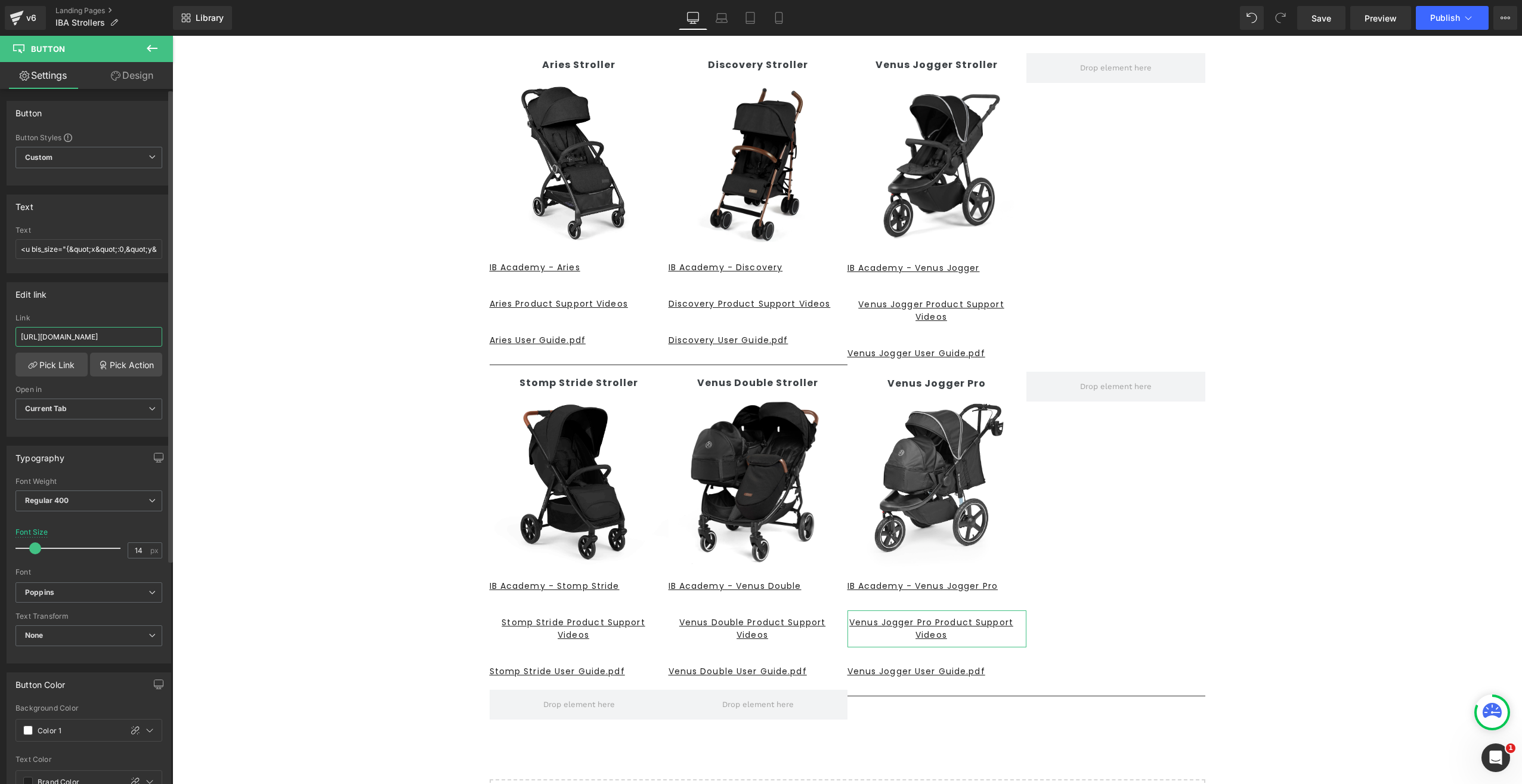
click at [79, 331] on input "https://www.youtube.com/playlist?list=PLsaIwAGvooOQoZHBOJsXyXUOpJx2JQPkB" at bounding box center [88, 337] width 147 height 20
drag, startPoint x: 188, startPoint y: 365, endPoint x: 174, endPoint y: 340, distance: 28.7
click at [60, 338] on input "https://www.youtube.com/playlist?list=PLsaIwAGvooOQoZHBOJsXyXUOpJx2JQPkB" at bounding box center [88, 337] width 147 height 20
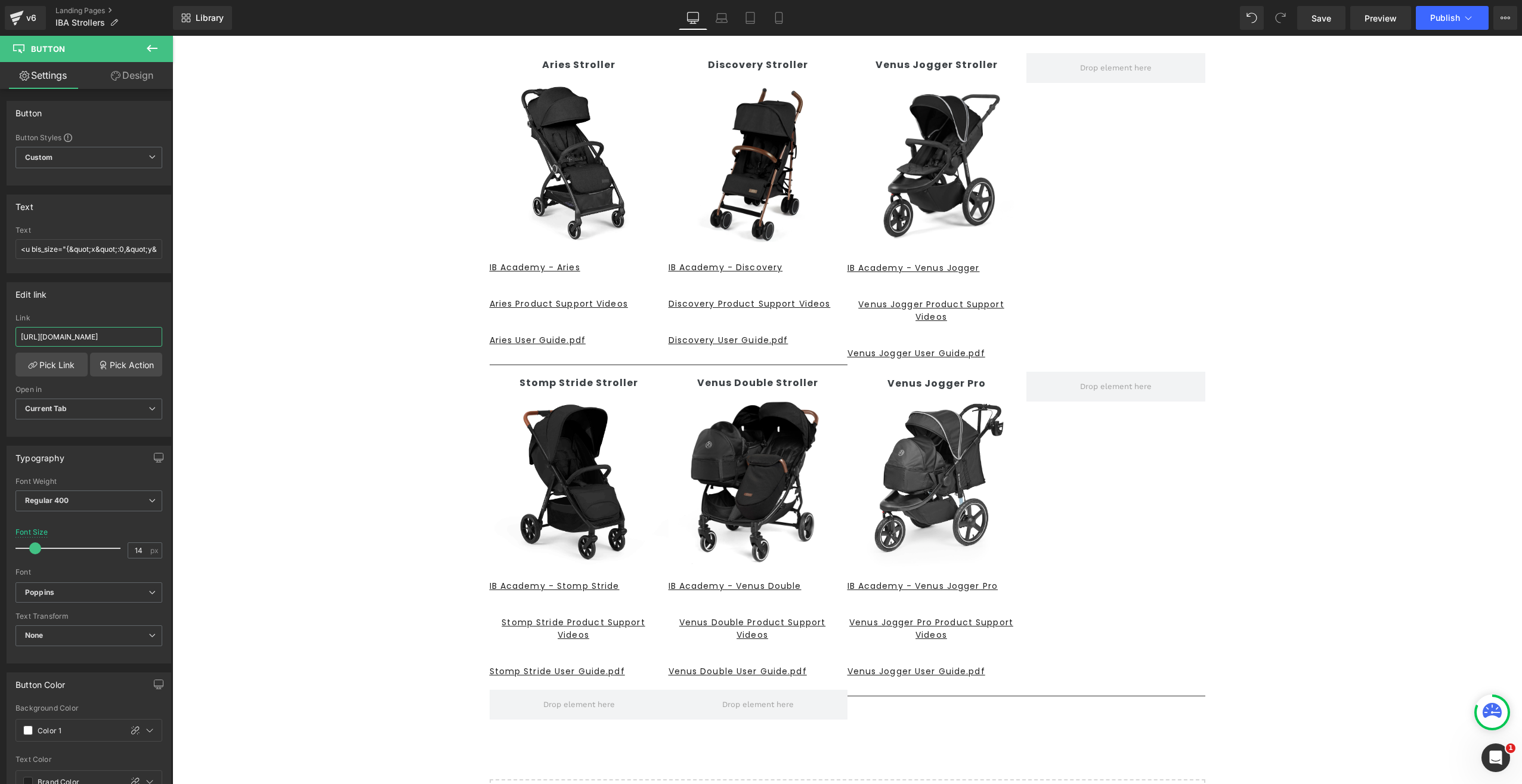
scroll to position [0, 154]
drag, startPoint x: 191, startPoint y: 370, endPoint x: 358, endPoint y: 341, distance: 169.5
paste input "https://www.youtube.com/results?search_query=Venus+Jogger+Pro"
type input "https://www.youtube.com/results?search_query=Venus+Jogger+Pro"
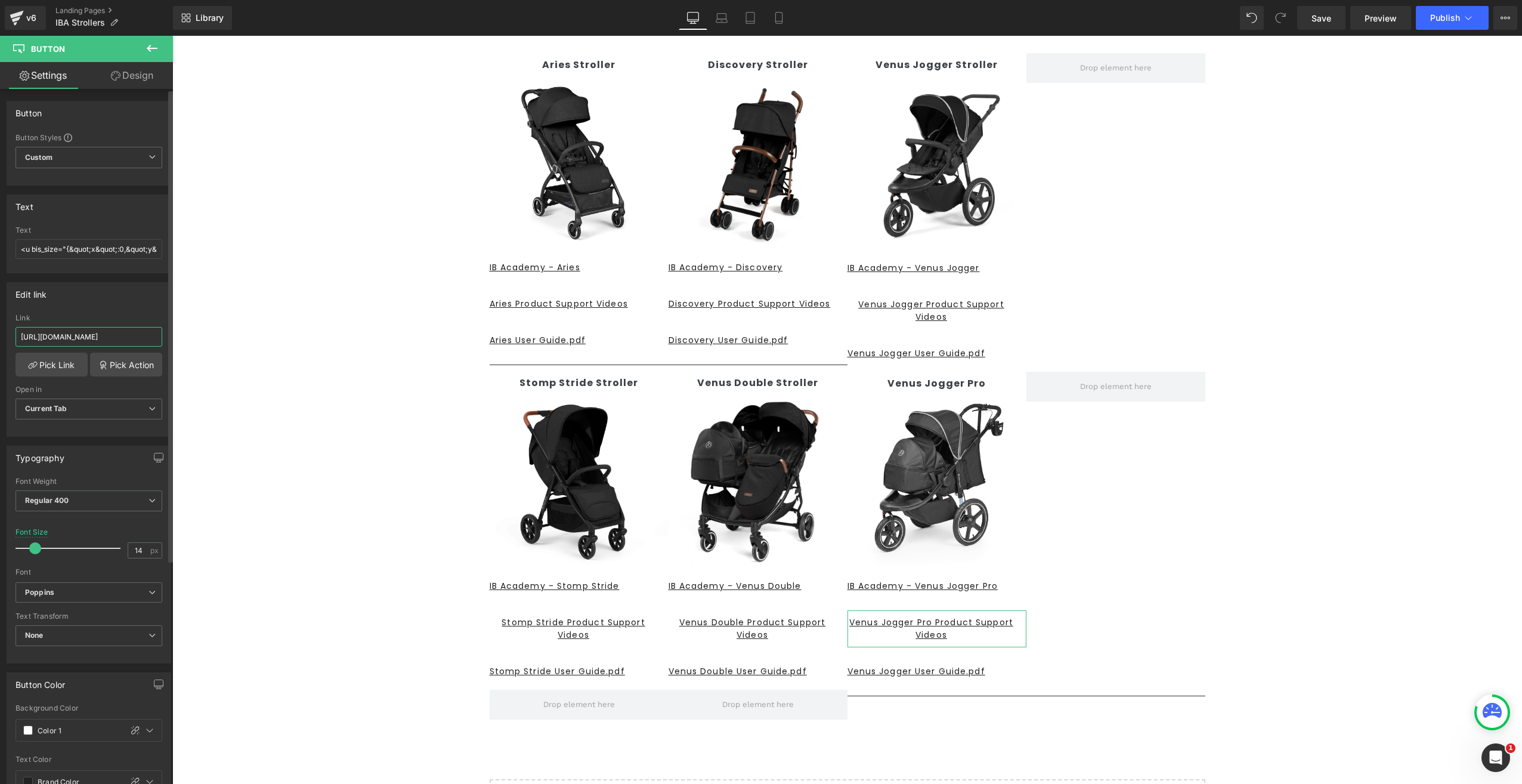
scroll to position [0, 101]
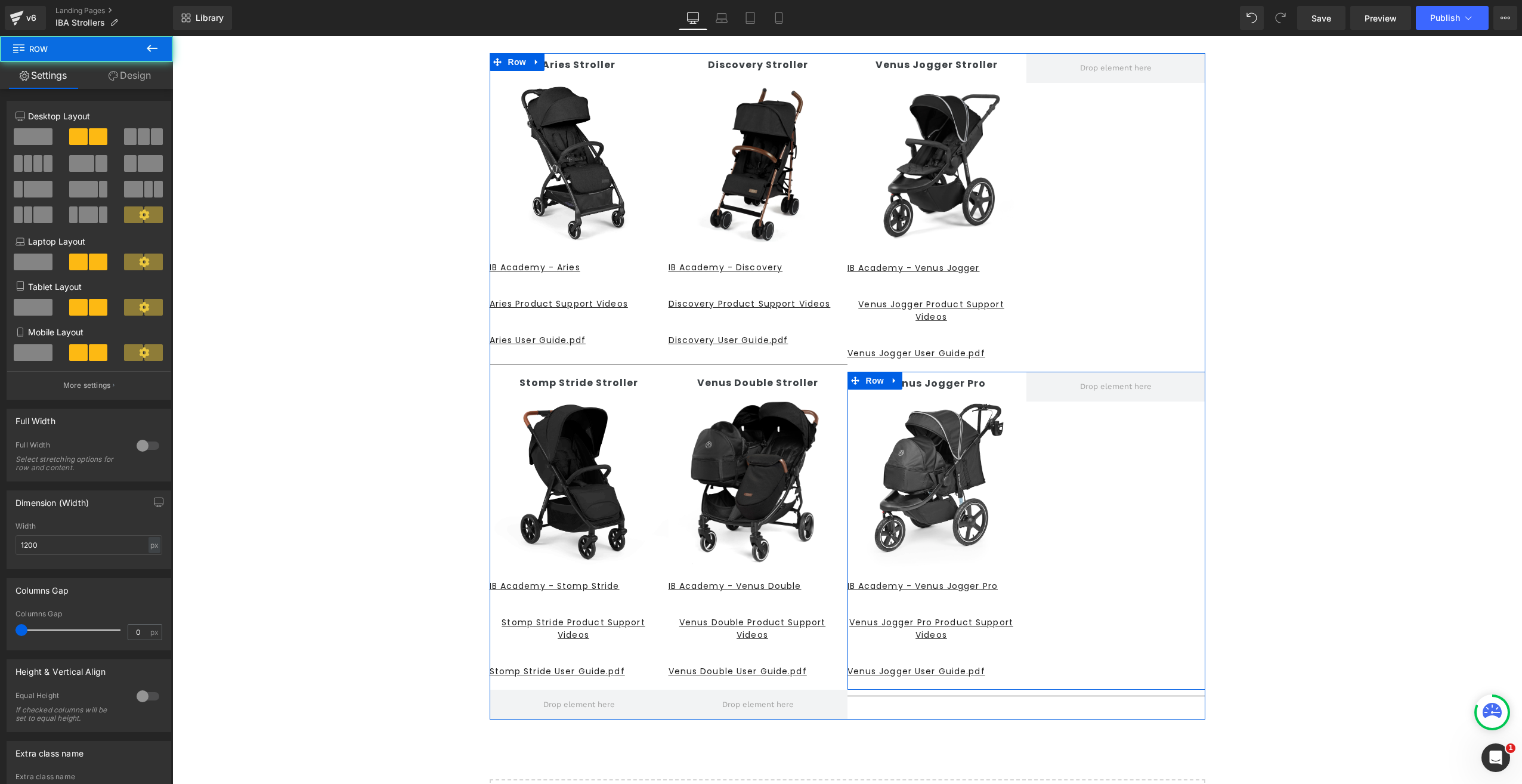
click at [1072, 655] on div "Venus Jogger Pro Text Block Image IB Academy - Venus Jogger Pro Button Venus Jo…" at bounding box center [1026, 530] width 358 height 318
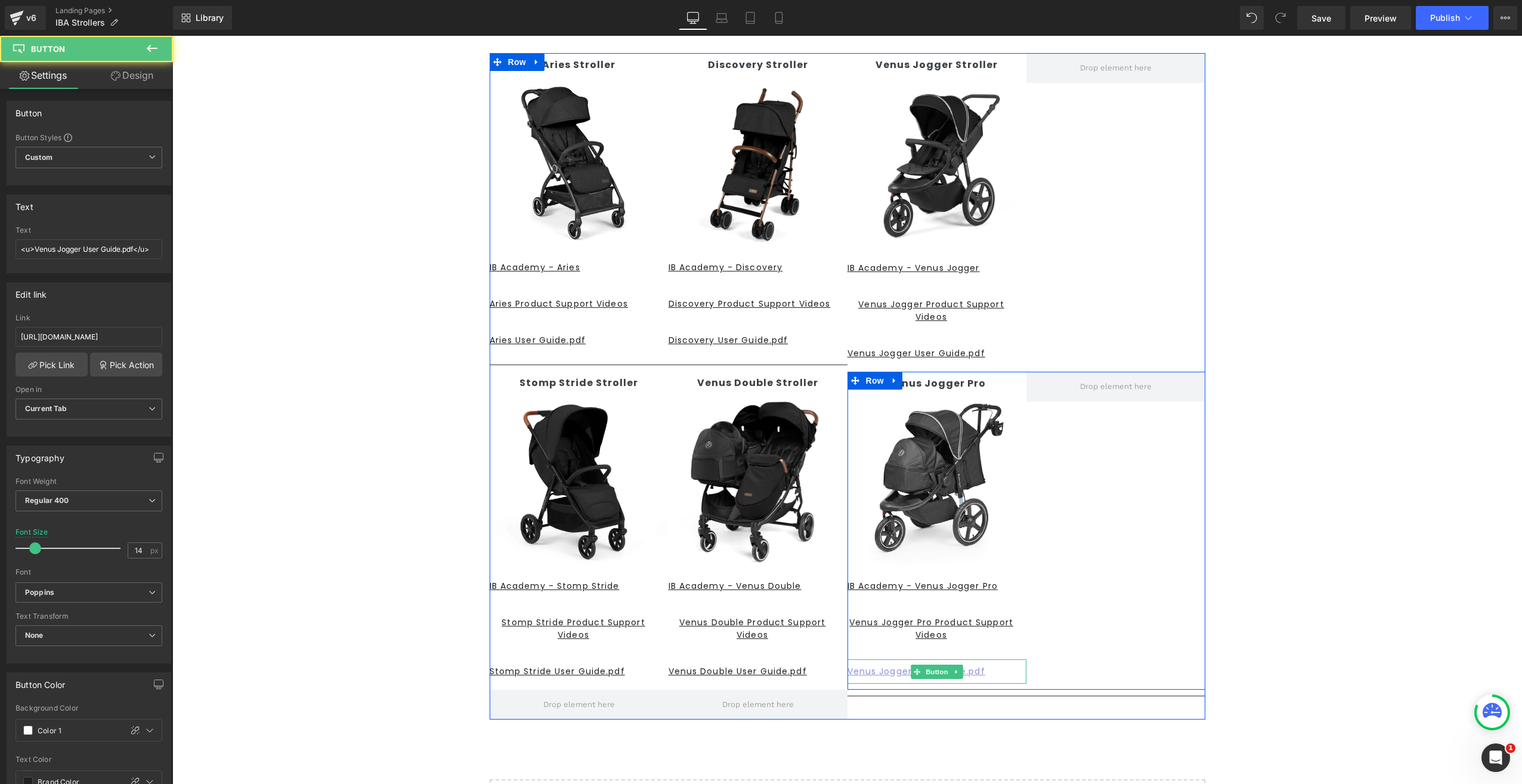
click at [885, 670] on u "Venus Jogger User Guide.pdf" at bounding box center [916, 671] width 138 height 12
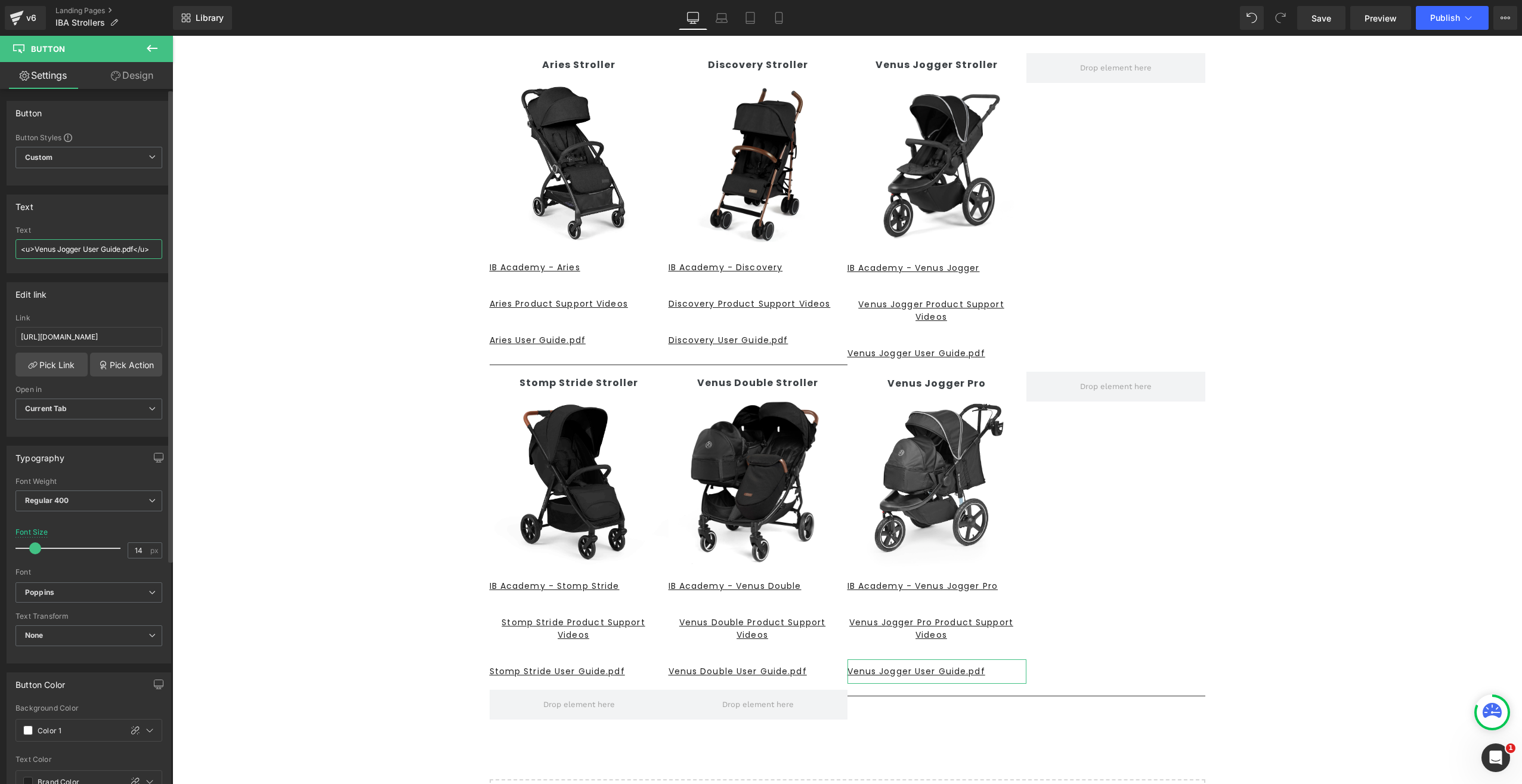
click at [83, 245] on input "<u>Venus Jogger User Guide.pdf</u>" at bounding box center [88, 249] width 147 height 20
type input "<u>Venus Jogger Pro User Guide.pdf</u>"
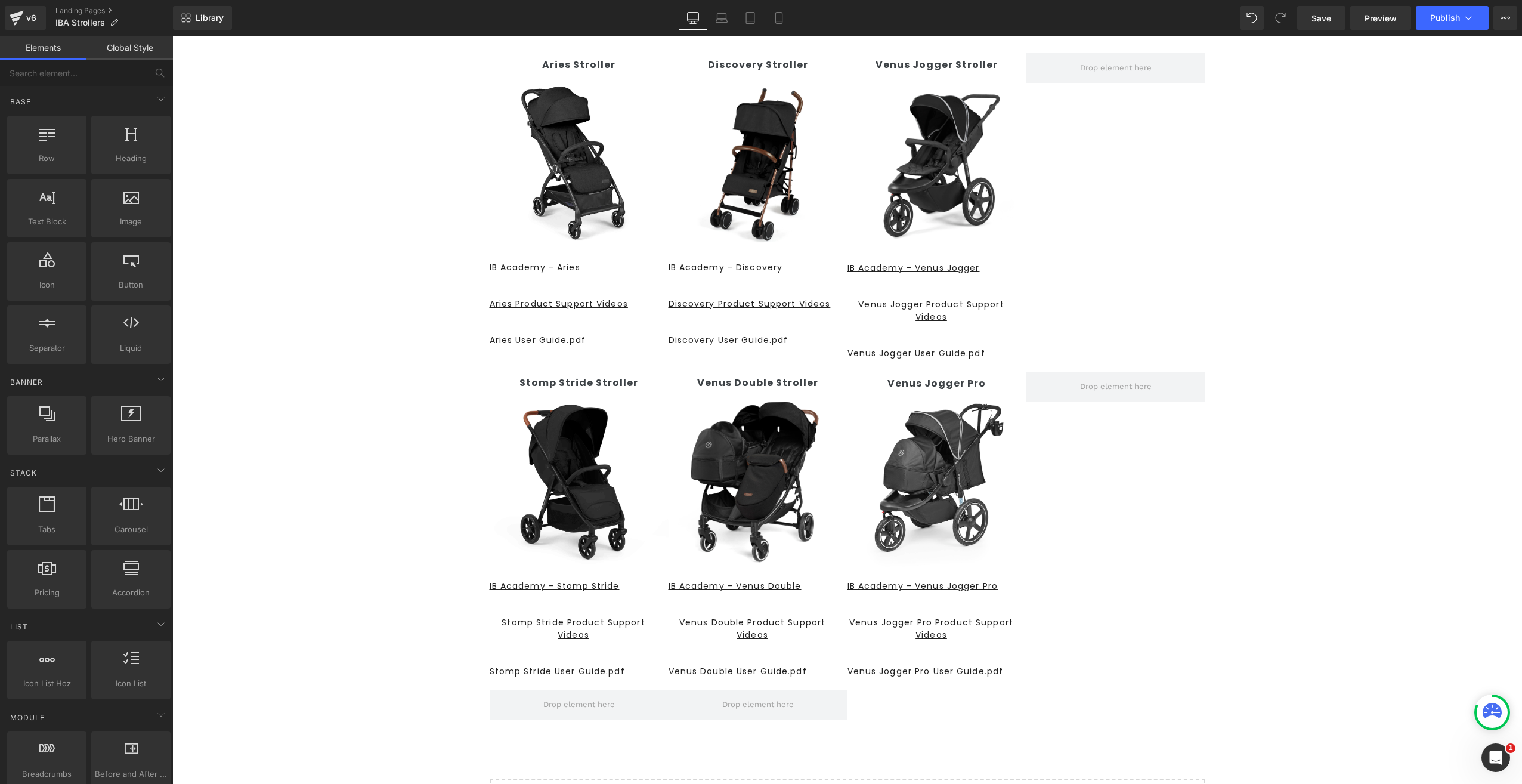
click at [958, 731] on div "STROLLERS Heading Text Block Row Aries Stroller Text Block Image IB Academy - A…" at bounding box center [847, 437] width 1350 height 879
click at [880, 672] on u "Venus Jogger Pro User Guide.pdf" at bounding box center [926, 671] width 156 height 12
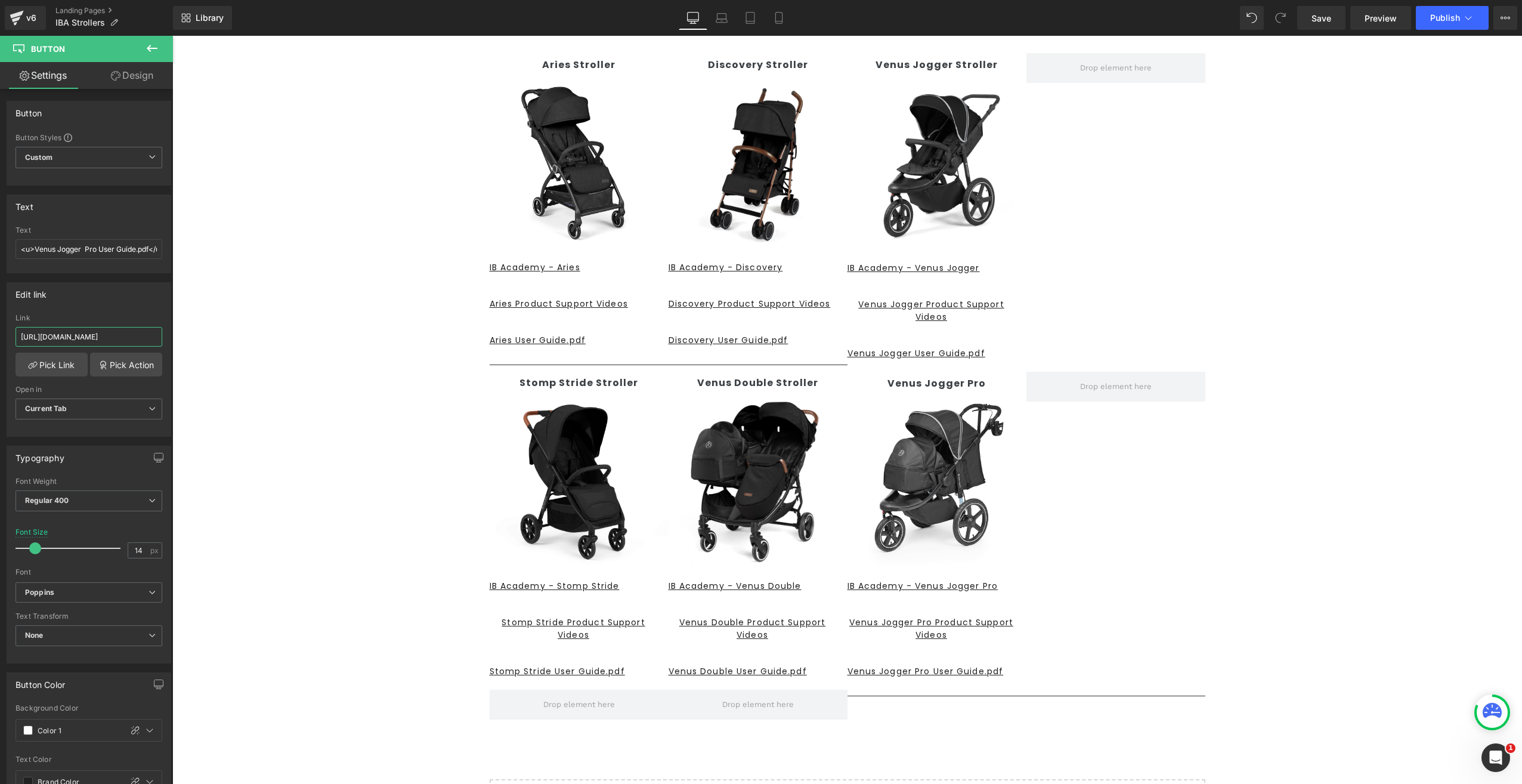
scroll to position [0, 173]
drag, startPoint x: 189, startPoint y: 366, endPoint x: 344, endPoint y: 353, distance: 155.5
type input "https://app.artworkflowhq.com/dam/assets/folders/82808"
click at [810, 739] on div "STROLLERS Heading Text Block Row Aries Stroller Text Block Image IB Academy - A…" at bounding box center [847, 437] width 1350 height 879
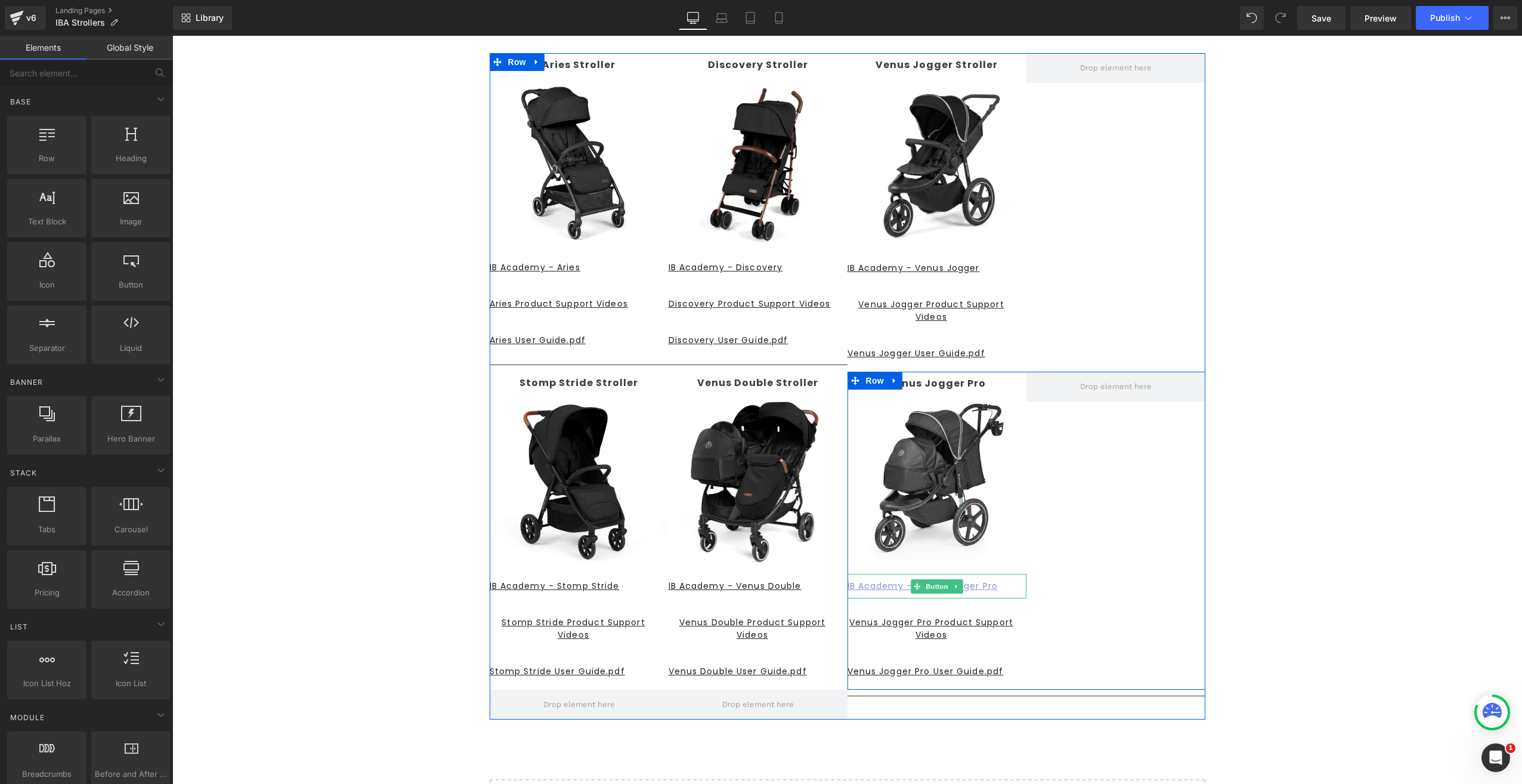
click at [985, 588] on u "IB Academy - Venus Jogger Pro" at bounding box center [923, 585] width 150 height 12
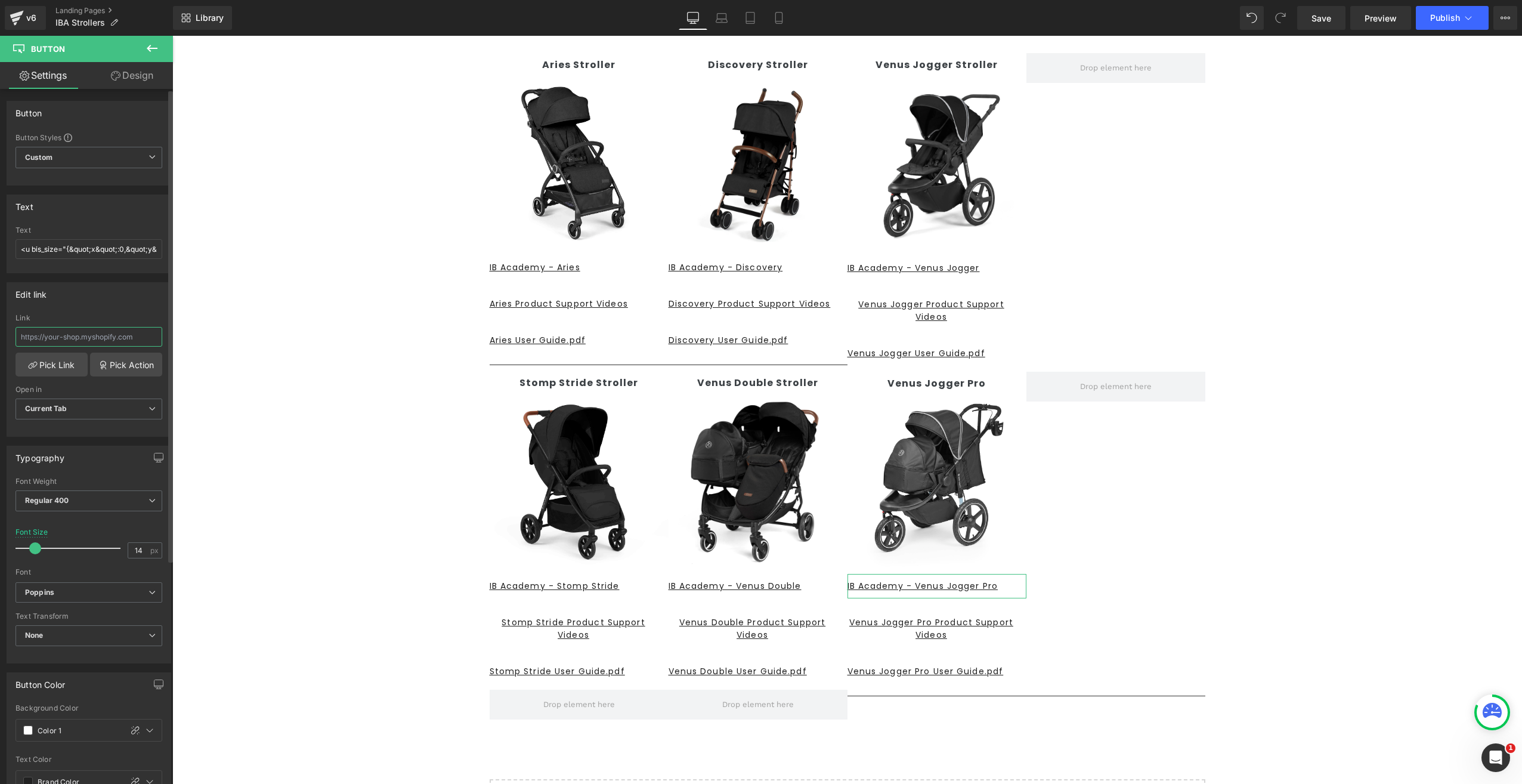
click at [44, 334] on input "text" at bounding box center [88, 337] width 147 height 20
click at [61, 364] on link "Pick Link" at bounding box center [51, 364] width 72 height 24
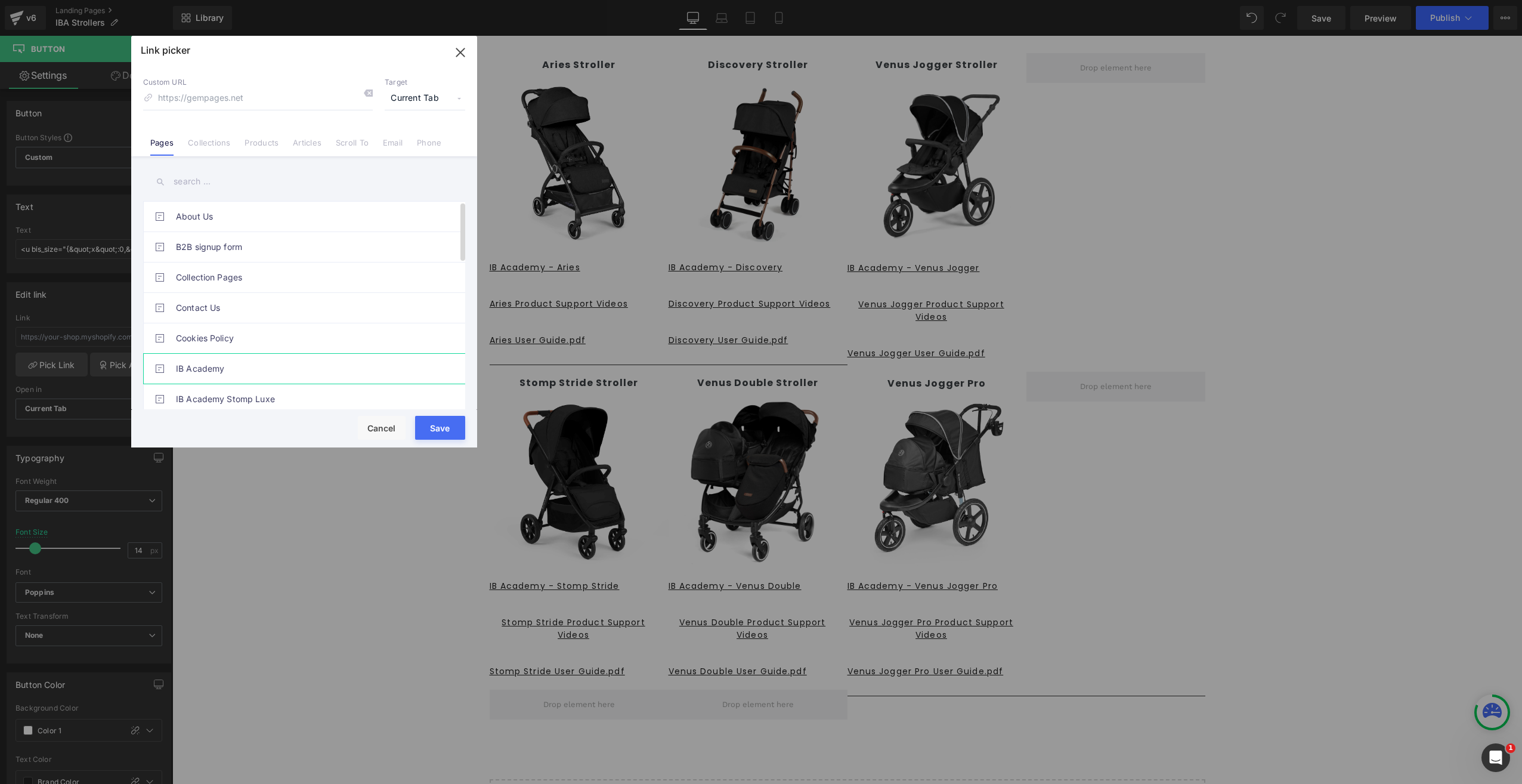
click at [218, 370] on link "IB Academy" at bounding box center [307, 368] width 262 height 30
type input "/pages/ib-academy"
click at [461, 54] on icon "button" at bounding box center [460, 52] width 8 height 8
type input "/pages/ib-academy"
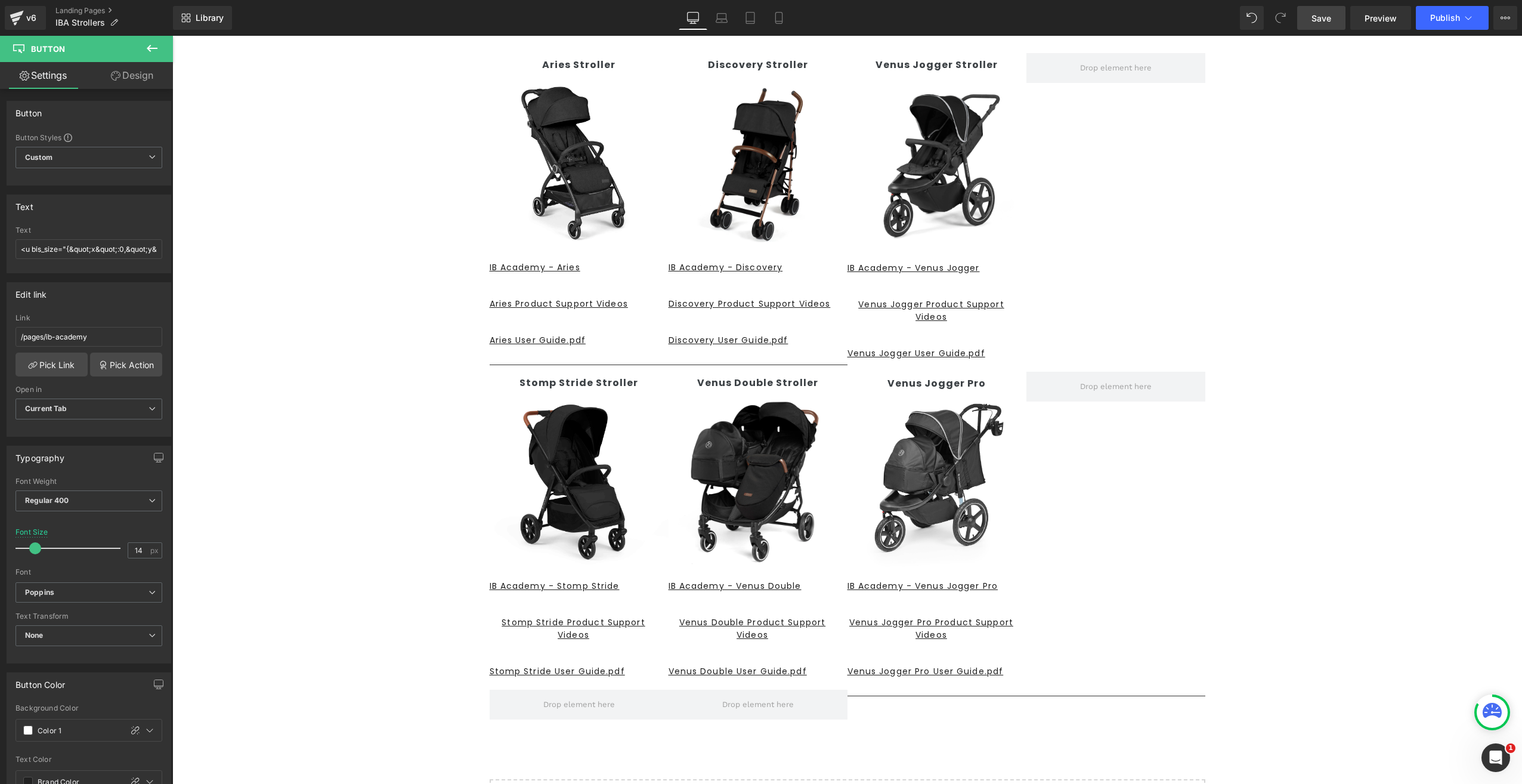
click at [1322, 18] on span "Save" at bounding box center [1321, 18] width 20 height 12
click at [104, 12] on link "Landing Pages" at bounding box center [114, 10] width 118 height 9
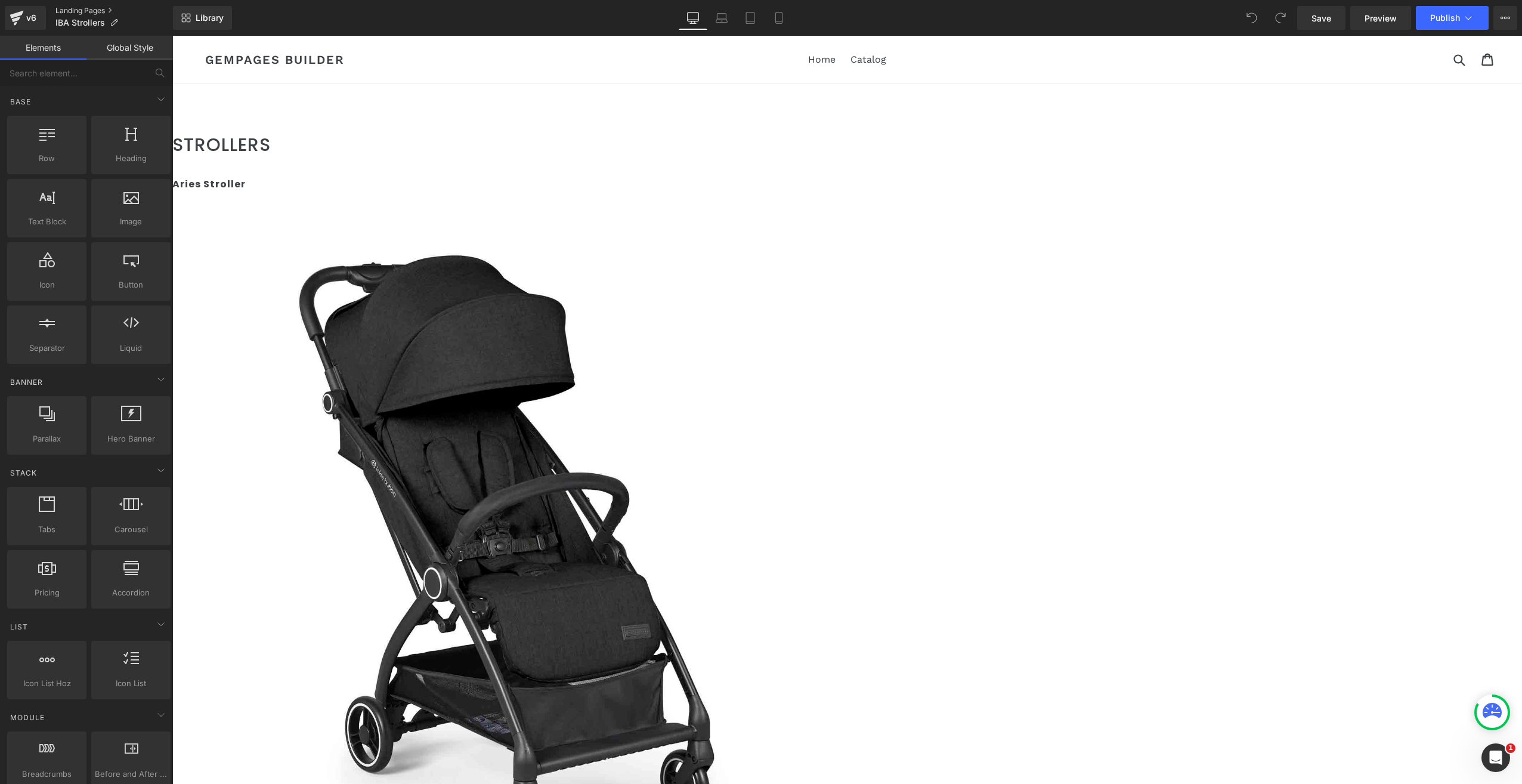
click at [70, 12] on link "Landing Pages" at bounding box center [114, 10] width 118 height 9
click at [1431, 15] on span "Publish" at bounding box center [1445, 18] width 30 height 9
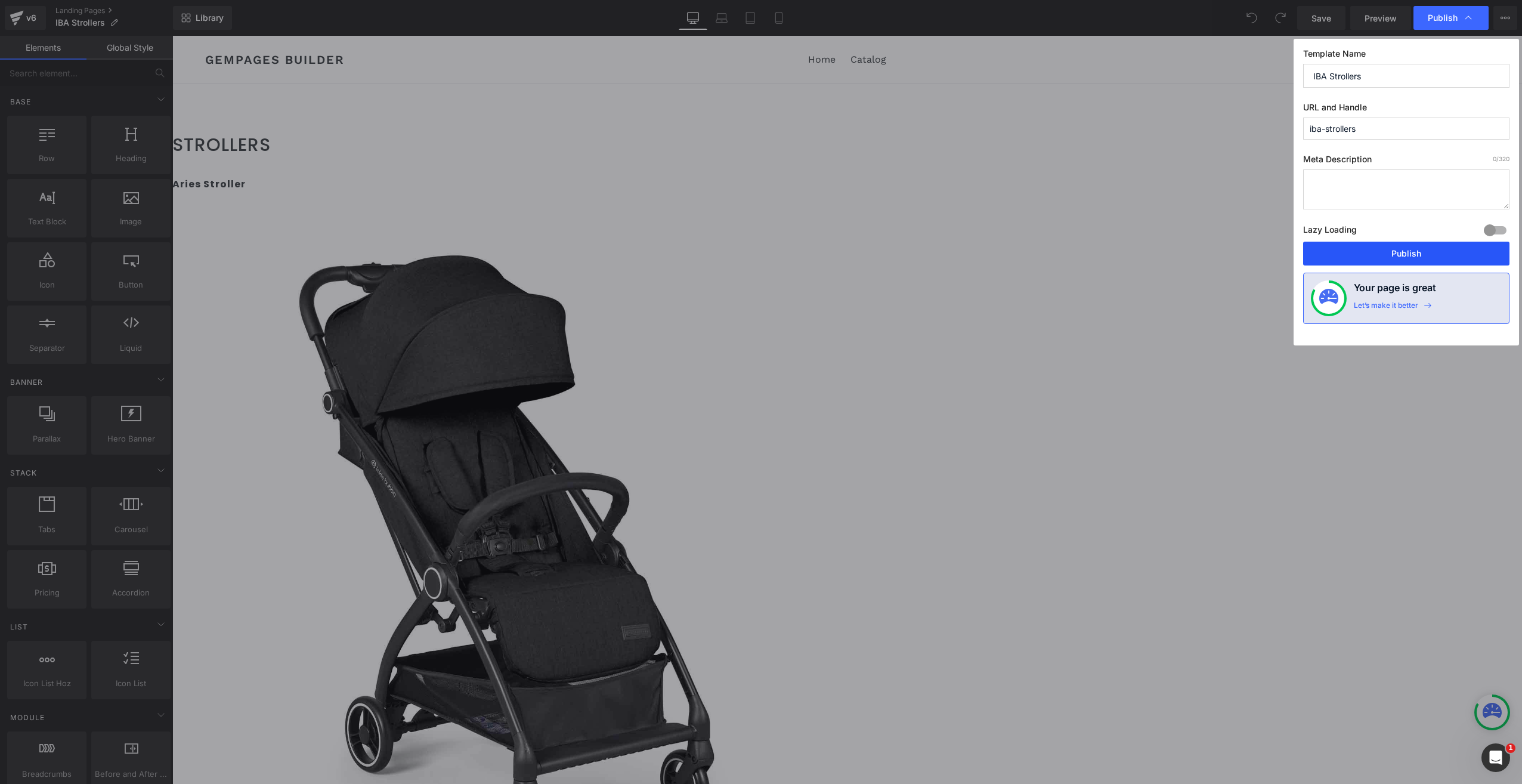
click at [1396, 250] on button "Publish" at bounding box center [1406, 253] width 207 height 24
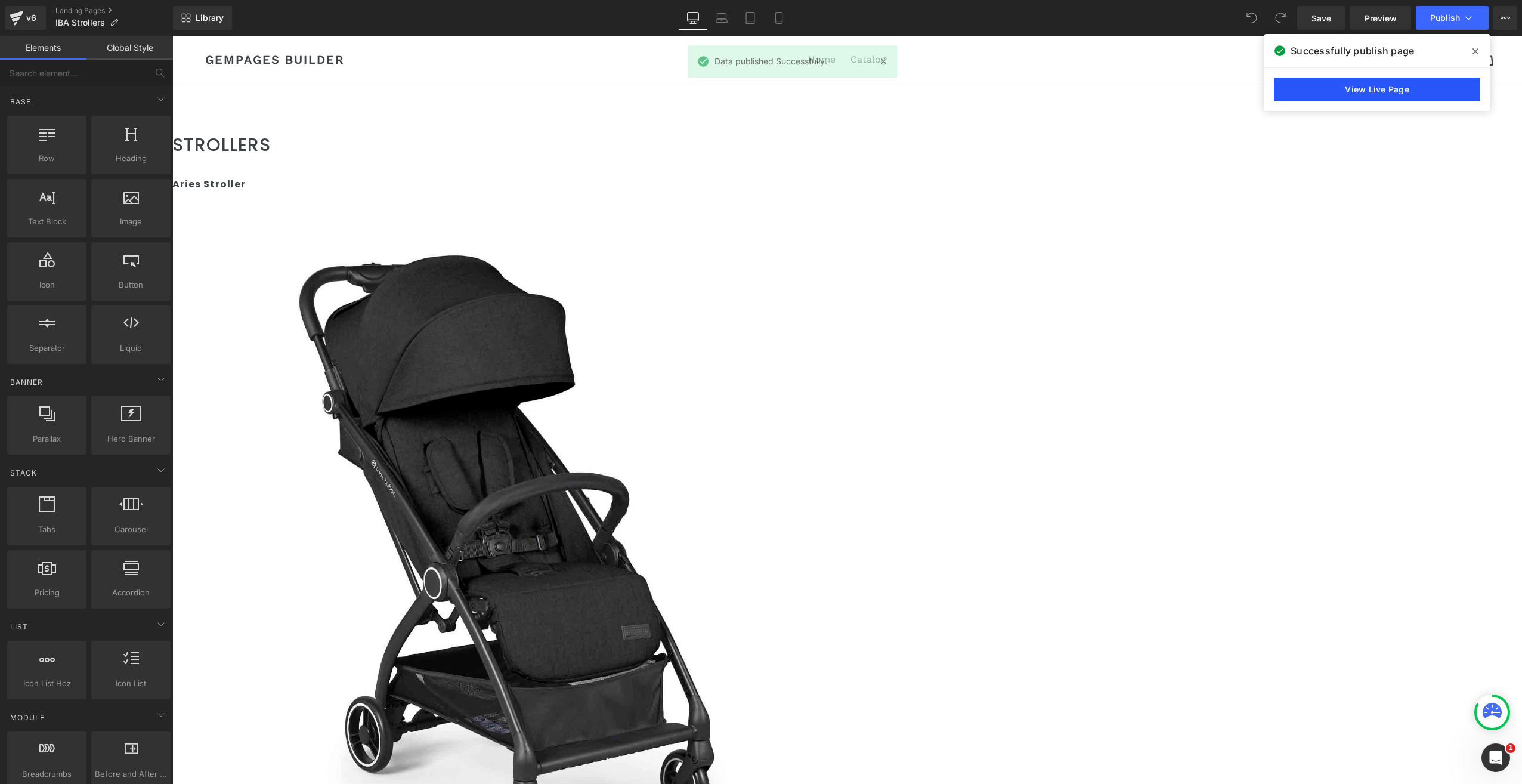
click at [1345, 87] on link "View Live Page" at bounding box center [1377, 89] width 207 height 24
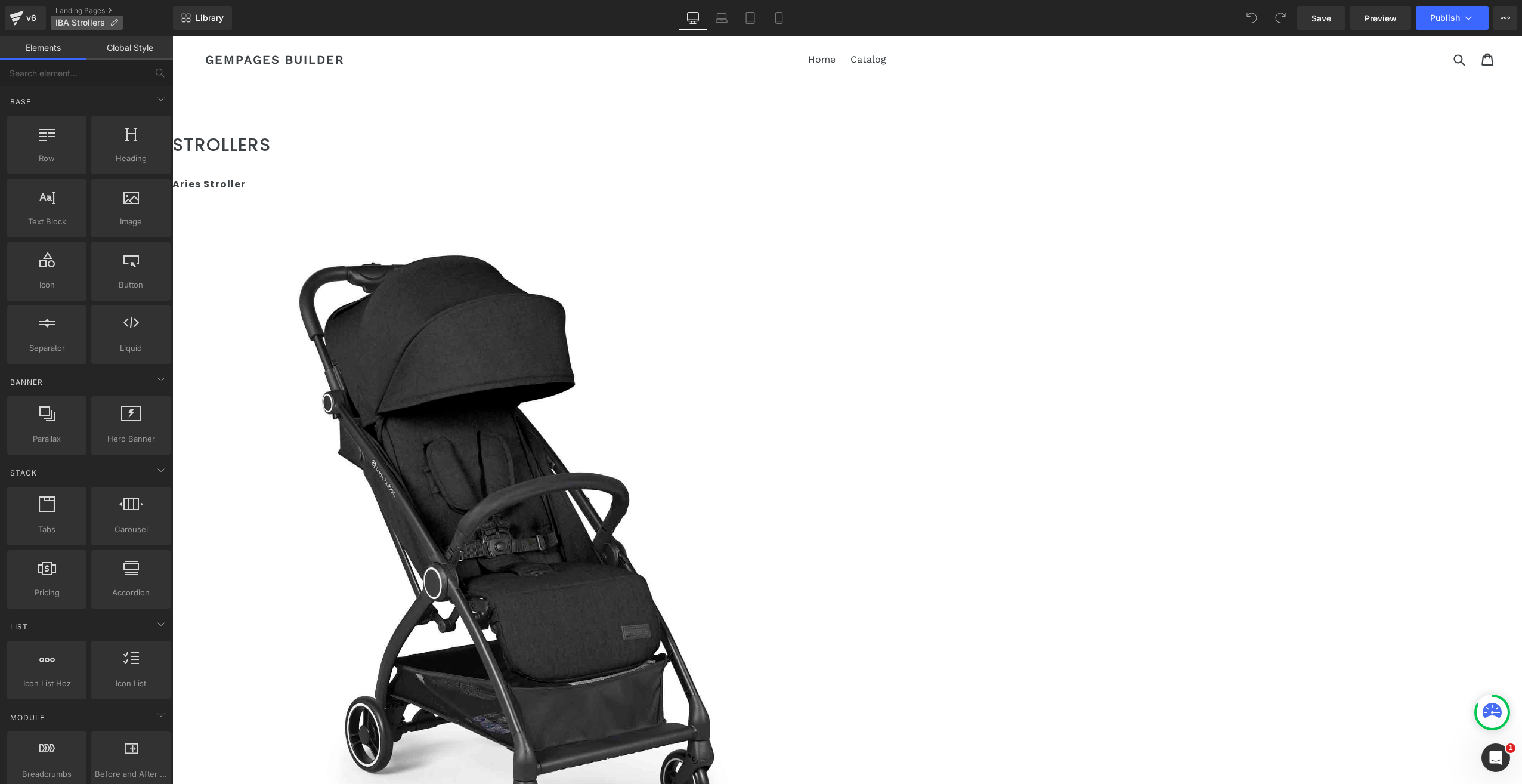
click at [94, 16] on p "IBA Strollers" at bounding box center [86, 23] width 72 height 15
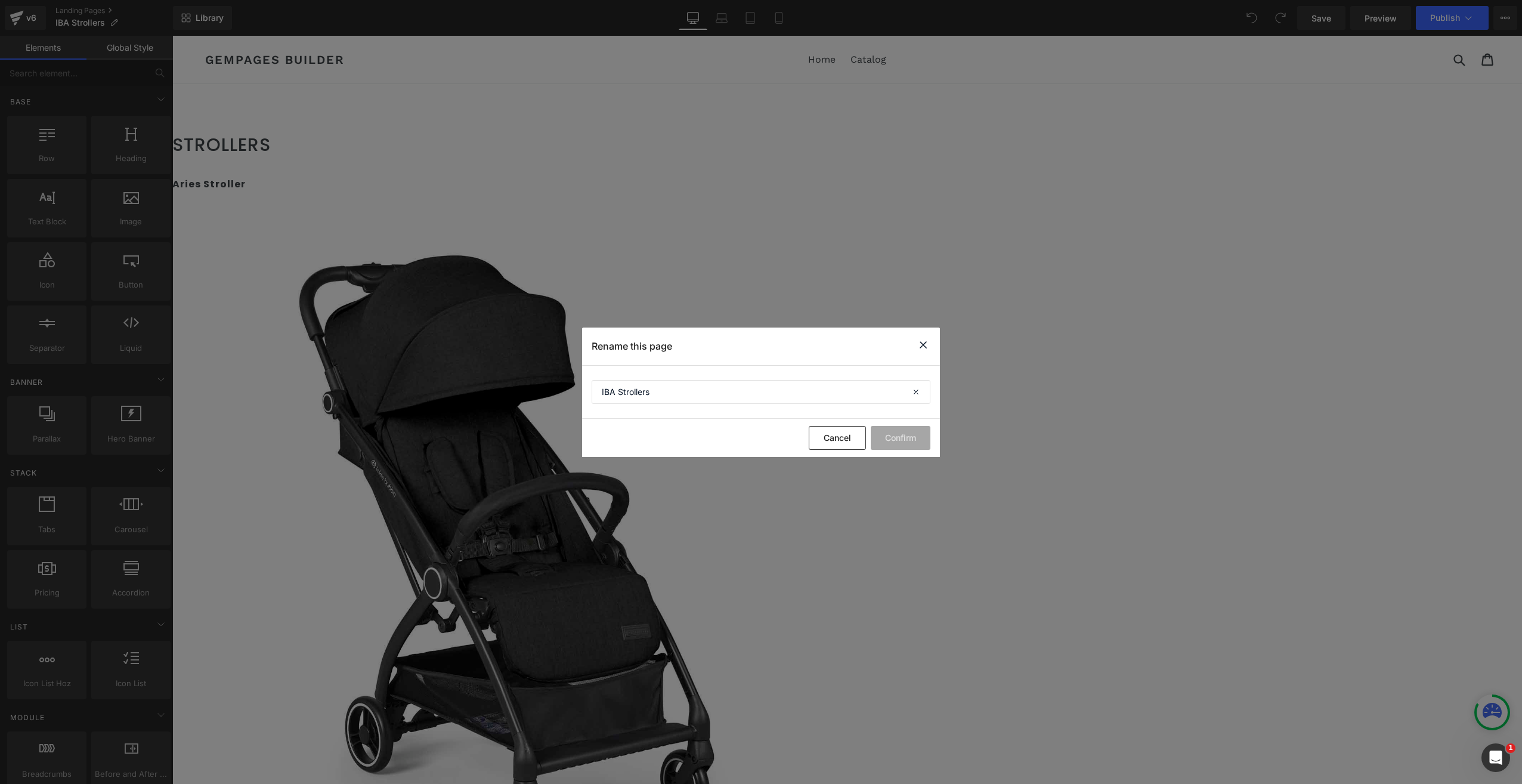
click at [920, 345] on icon at bounding box center [923, 345] width 15 height 15
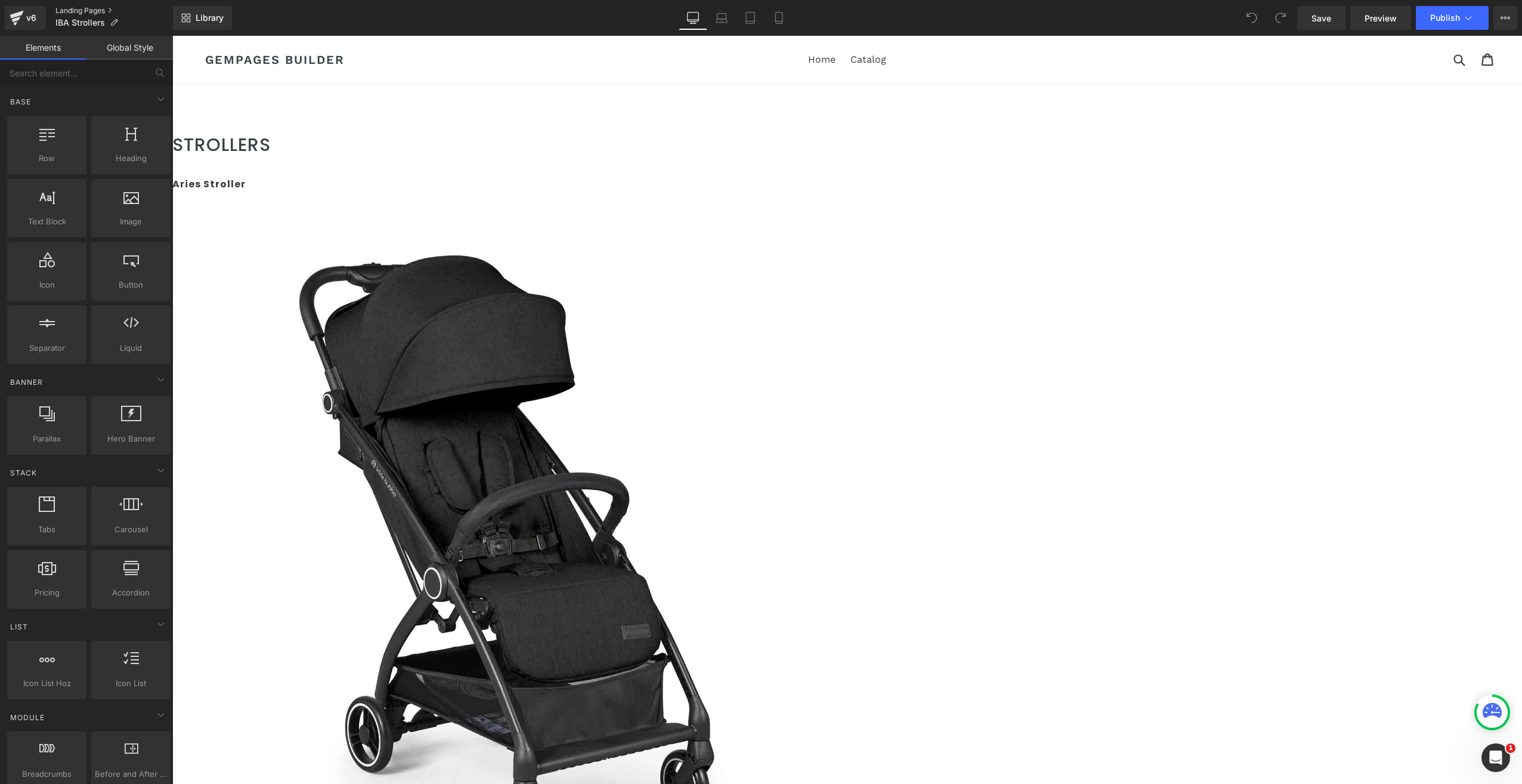
click at [68, 8] on link "Landing Pages" at bounding box center [114, 10] width 118 height 9
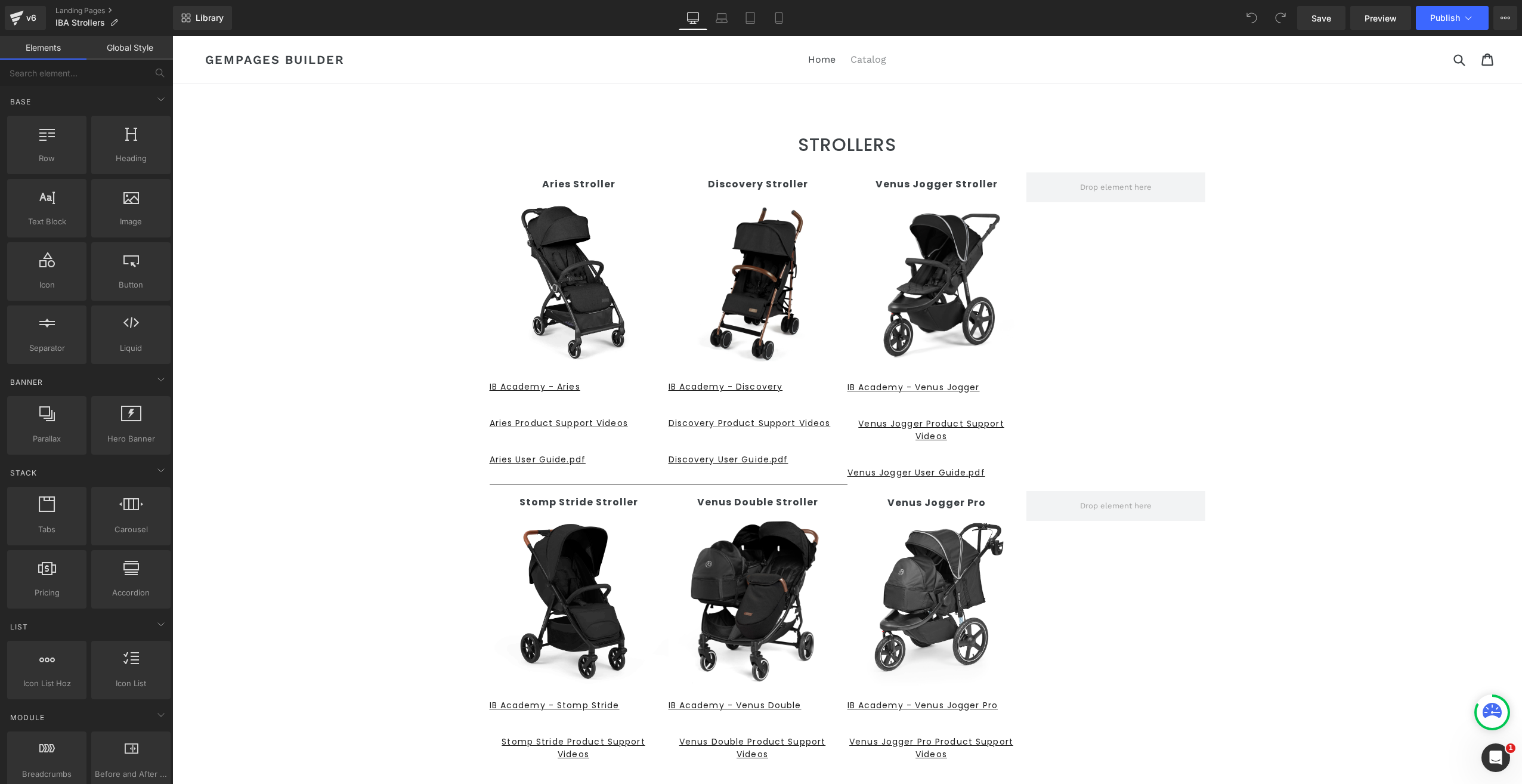
click at [853, 58] on link "Catalog" at bounding box center [868, 59] width 47 height 18
click at [82, 21] on span "IBA Strollers" at bounding box center [80, 23] width 50 height 9
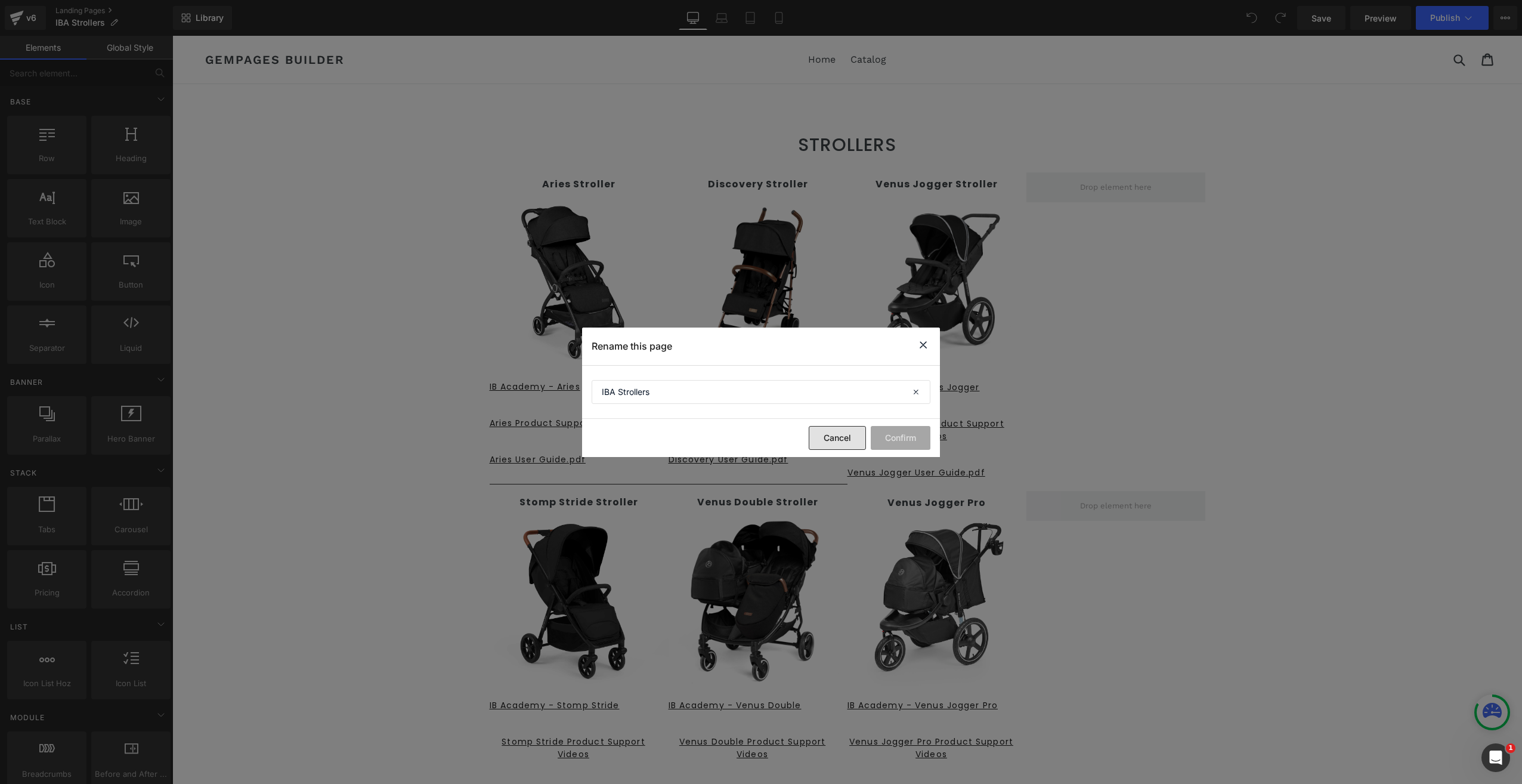
drag, startPoint x: 833, startPoint y: 433, endPoint x: 265, endPoint y: 262, distance: 593.2
click at [833, 433] on button "Cancel" at bounding box center [837, 437] width 57 height 24
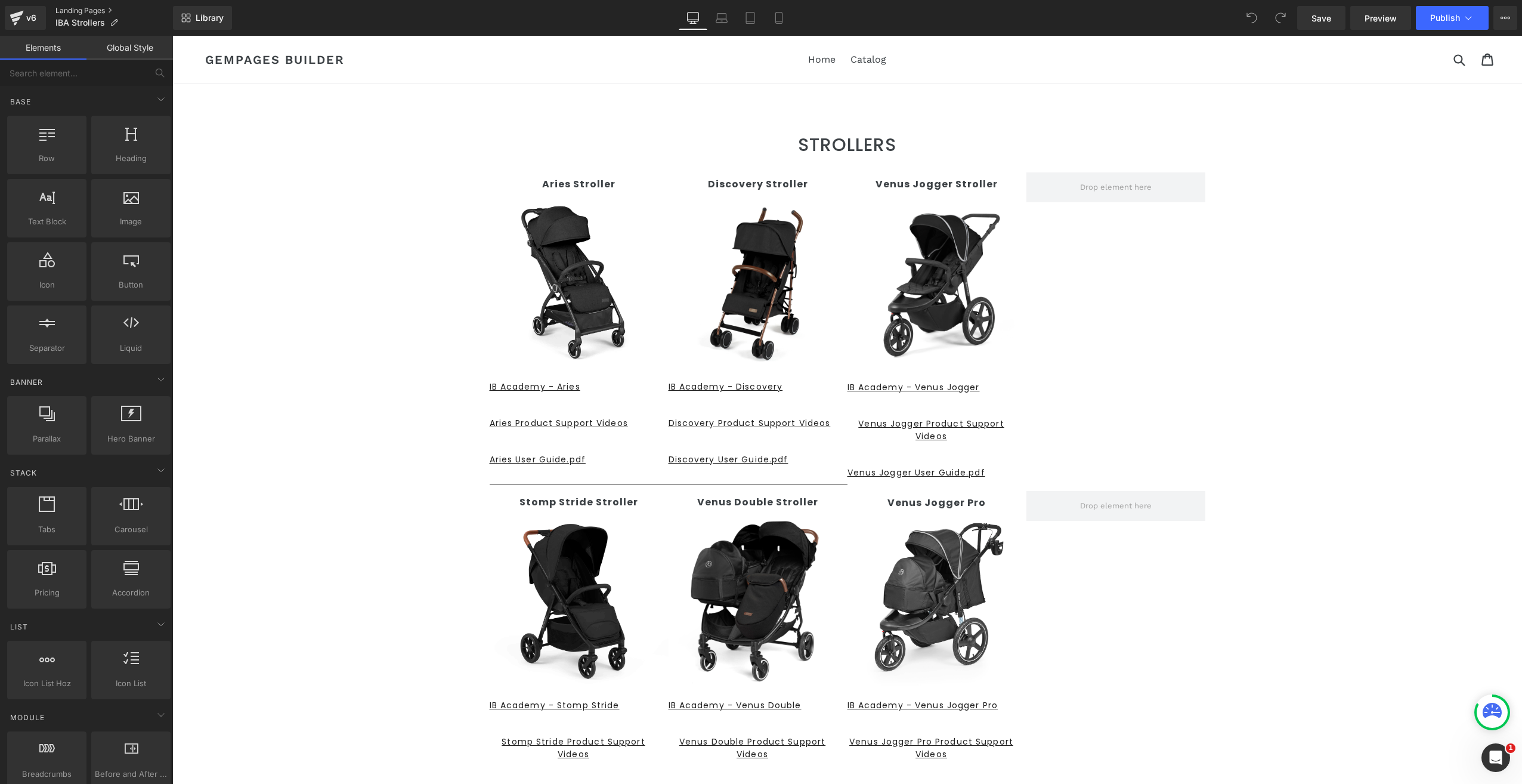
click at [72, 7] on link "Landing Pages" at bounding box center [114, 10] width 118 height 9
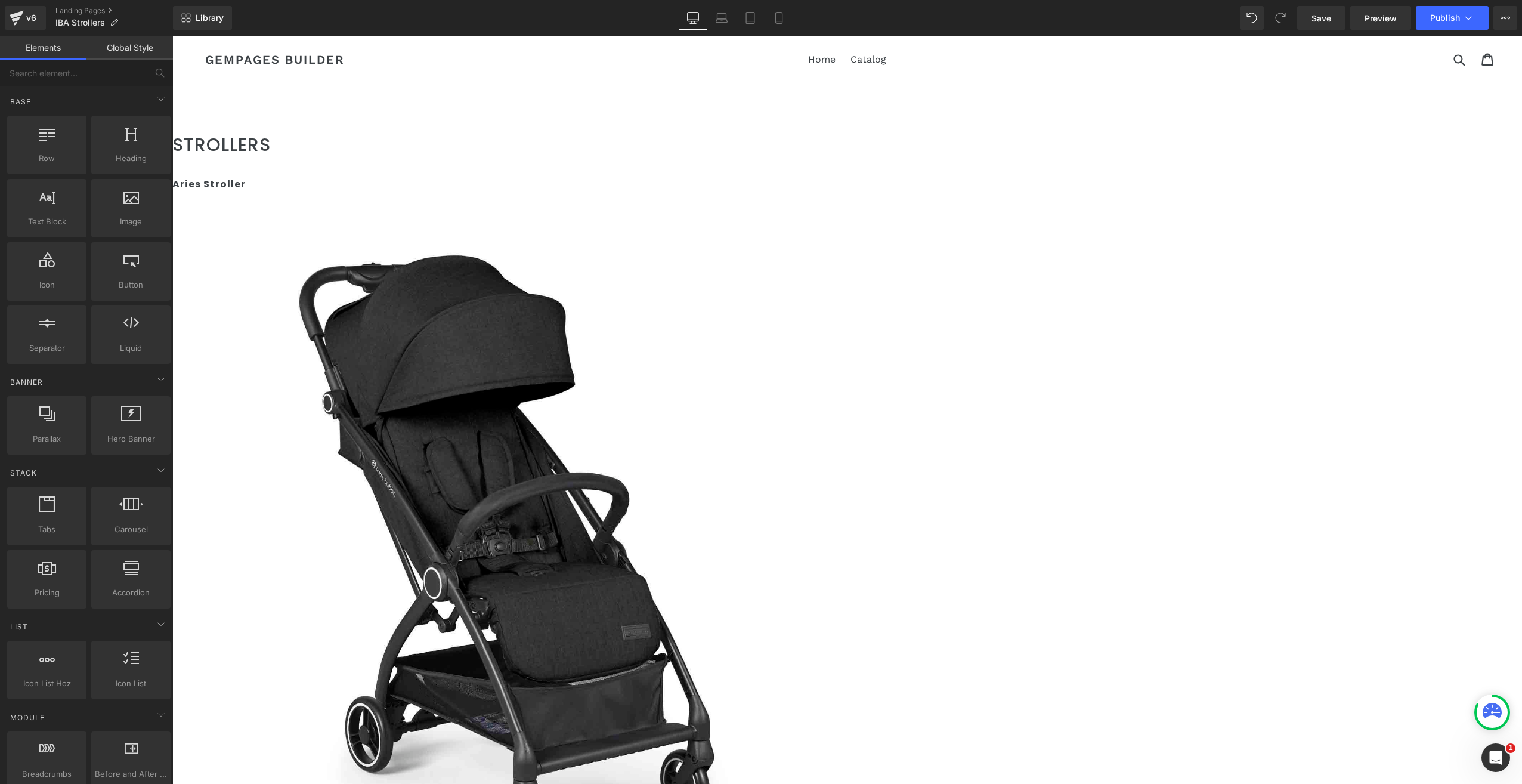
click at [172, 36] on span at bounding box center [172, 36] width 0 height 0
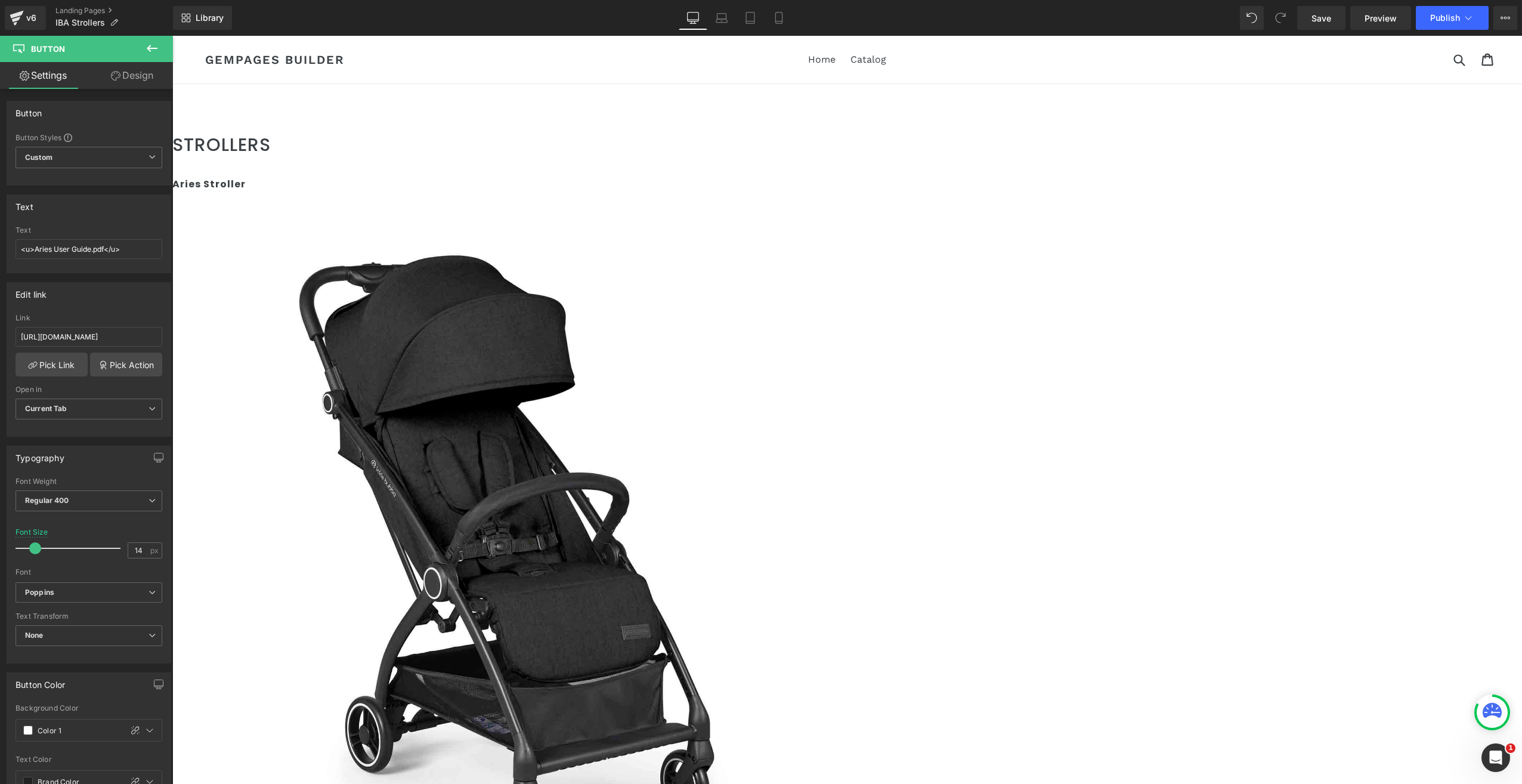
click at [104, 333] on input "[URL][DOMAIN_NAME]" at bounding box center [88, 337] width 147 height 20
click at [34, 331] on input "[URL][DOMAIN_NAME]" at bounding box center [88, 337] width 147 height 20
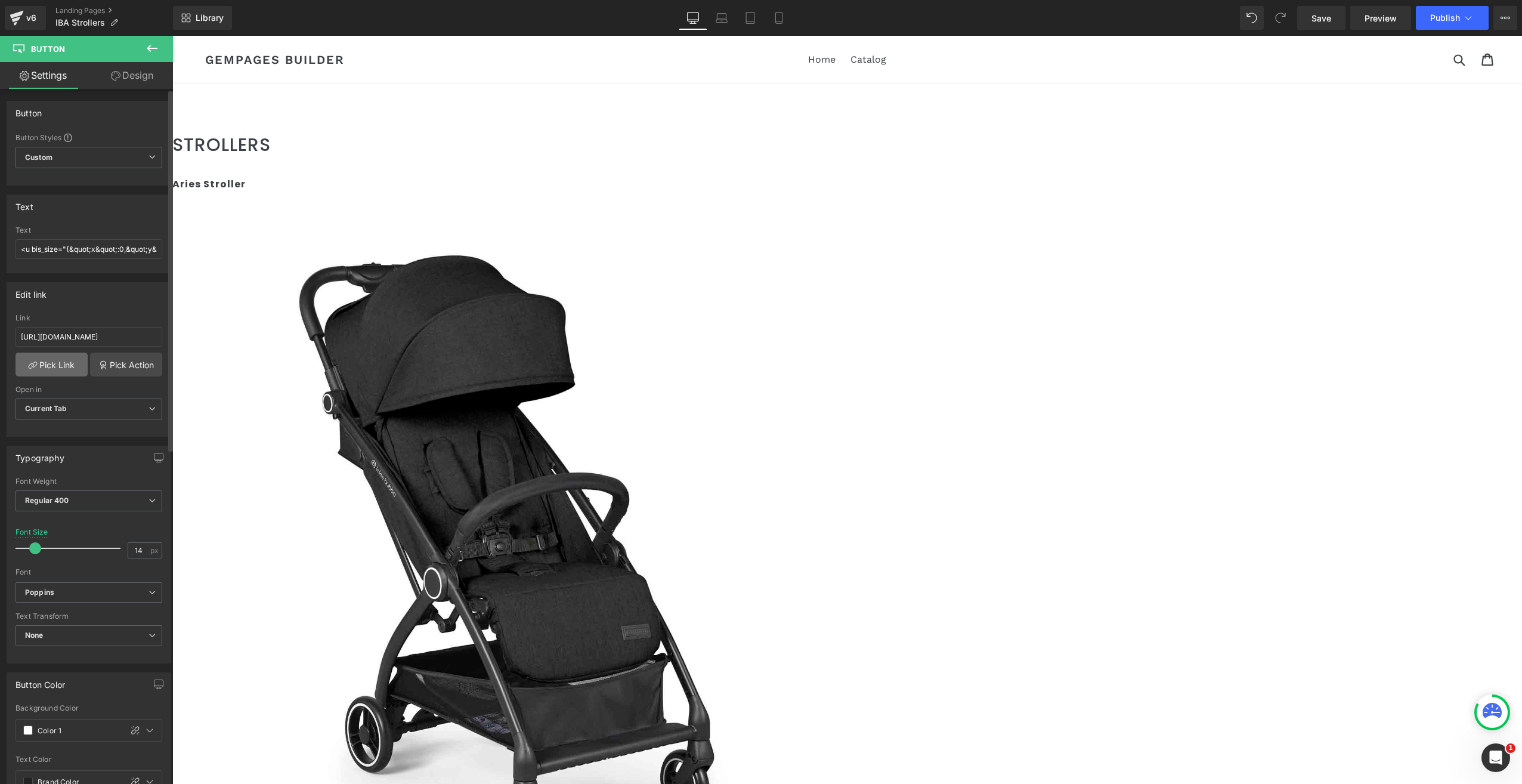
scroll to position [0, 0]
click at [61, 362] on link "Pick Link" at bounding box center [51, 364] width 72 height 24
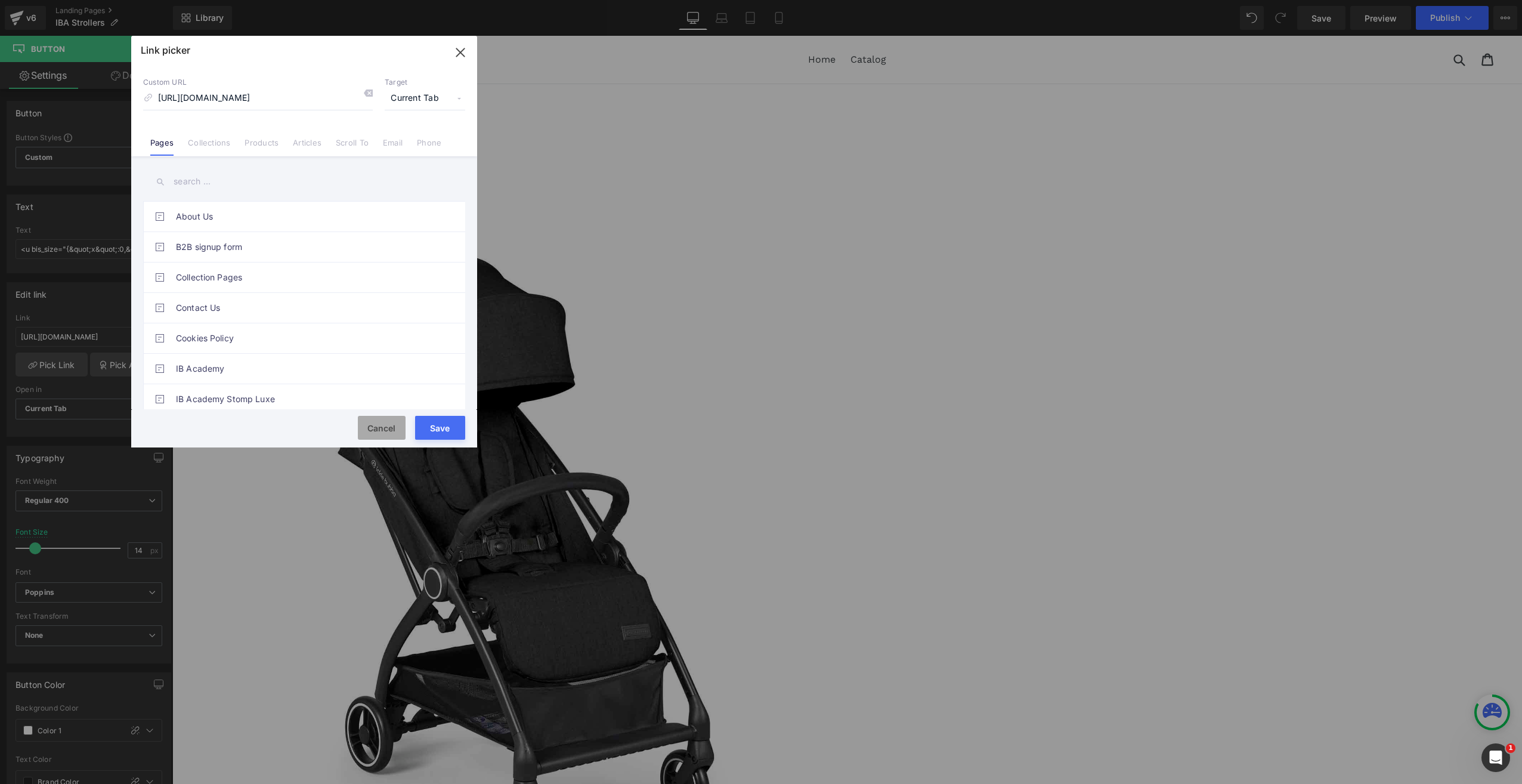
click at [383, 422] on button "Cancel" at bounding box center [381, 427] width 47 height 24
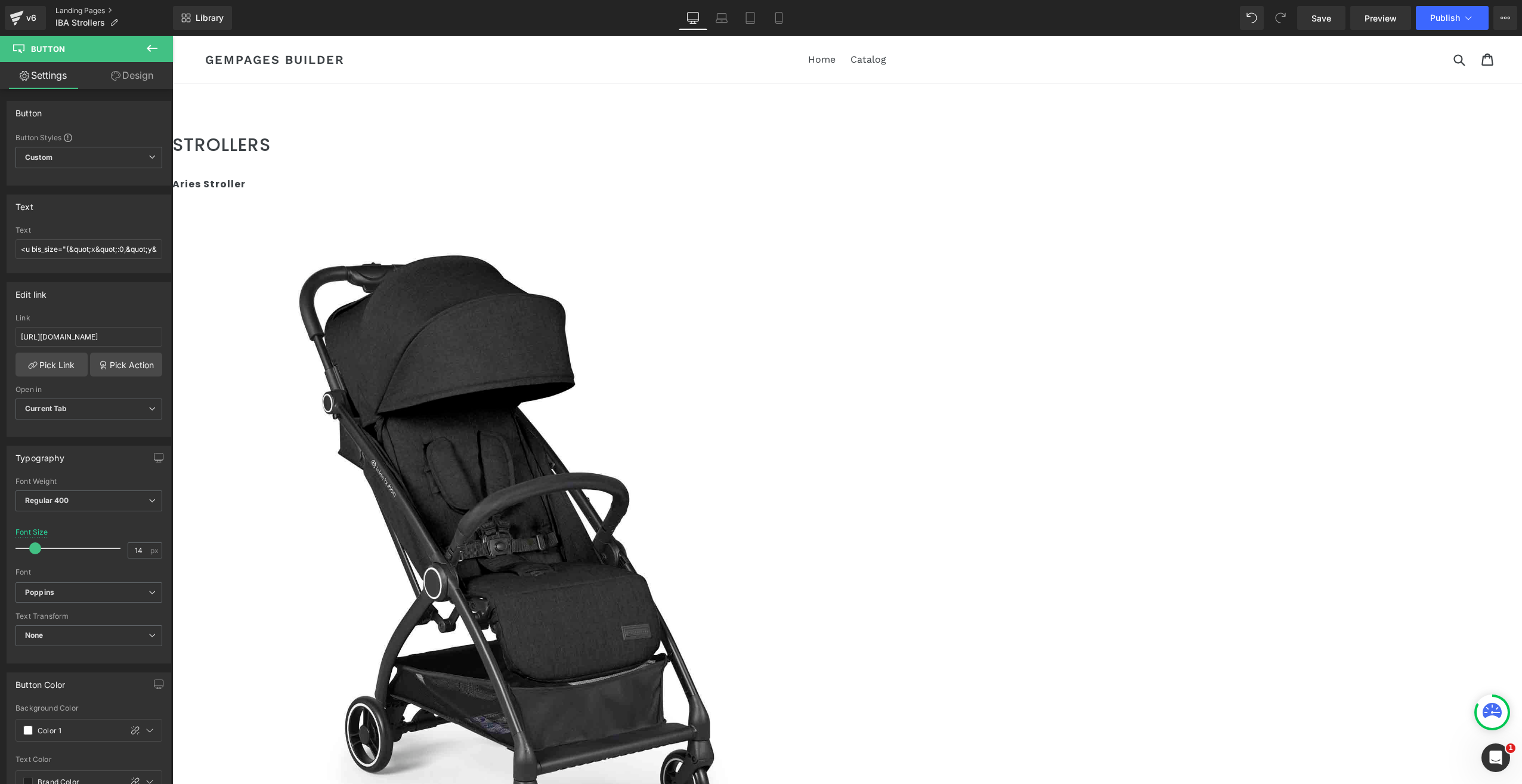
click at [69, 8] on link "Landing Pages" at bounding box center [114, 10] width 118 height 9
